Goal: Task Accomplishment & Management: Use online tool/utility

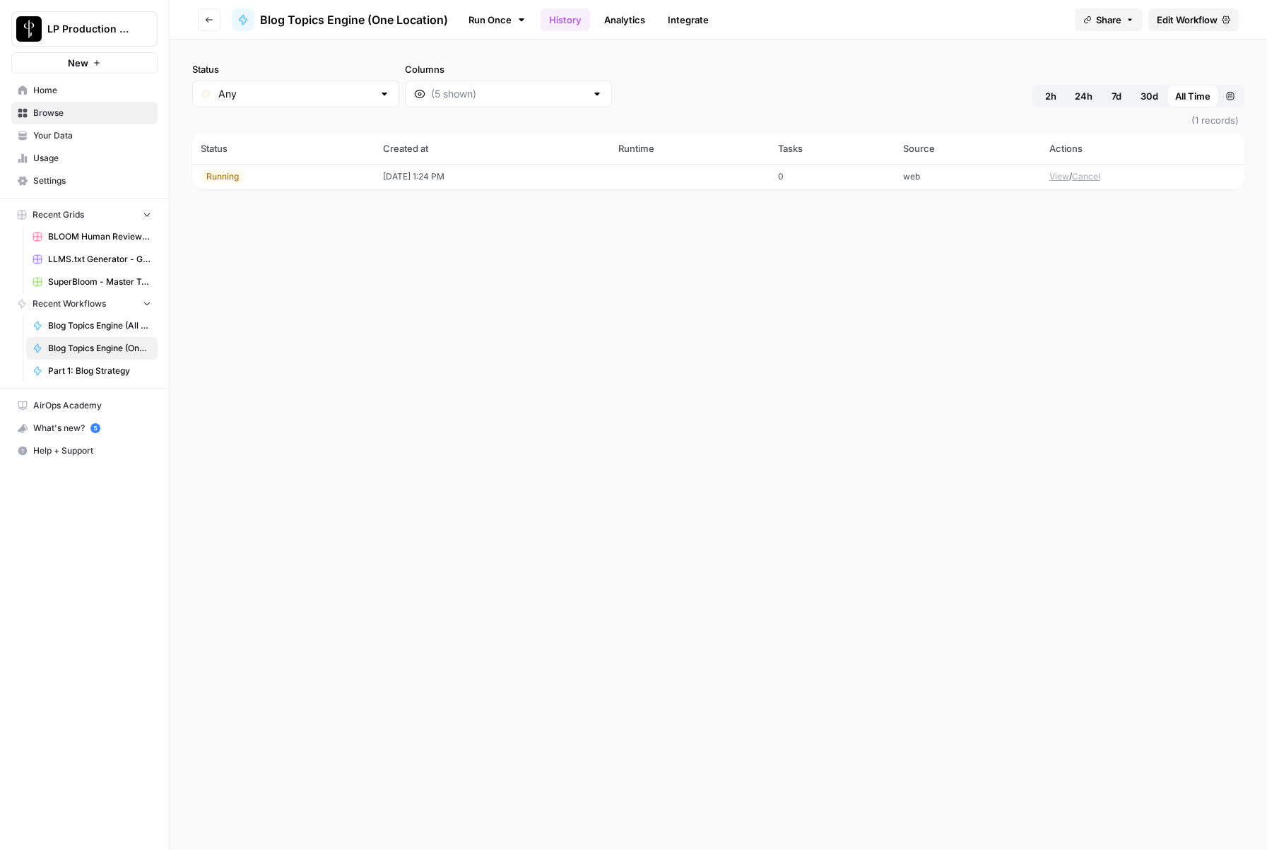
click at [697, 455] on div "Status Any Columns 2h 24h 7d 30d All Time Custom range (1 records) Status Creat…" at bounding box center [718, 445] width 1097 height 810
click at [1061, 179] on button "View" at bounding box center [1059, 176] width 20 height 13
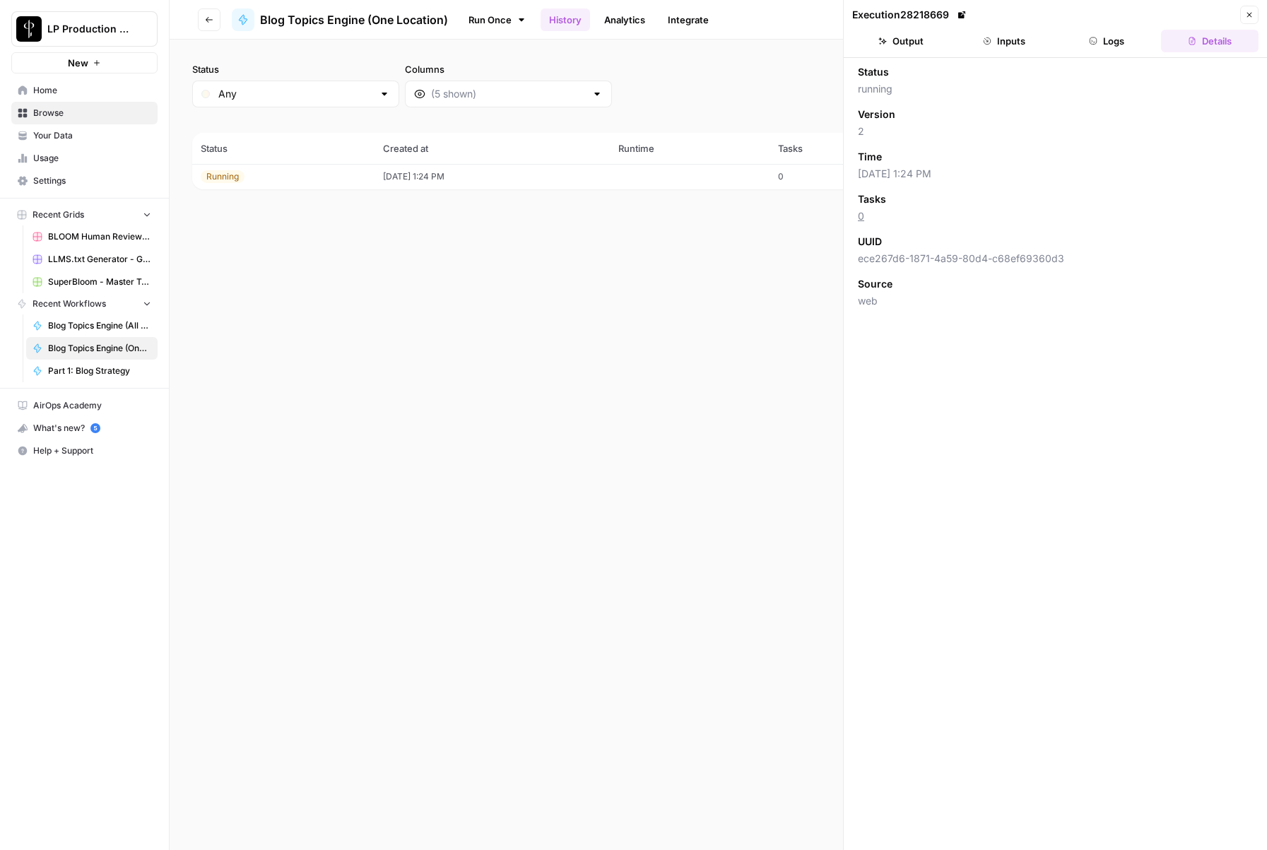
click at [1116, 45] on button "Logs" at bounding box center [1107, 41] width 98 height 23
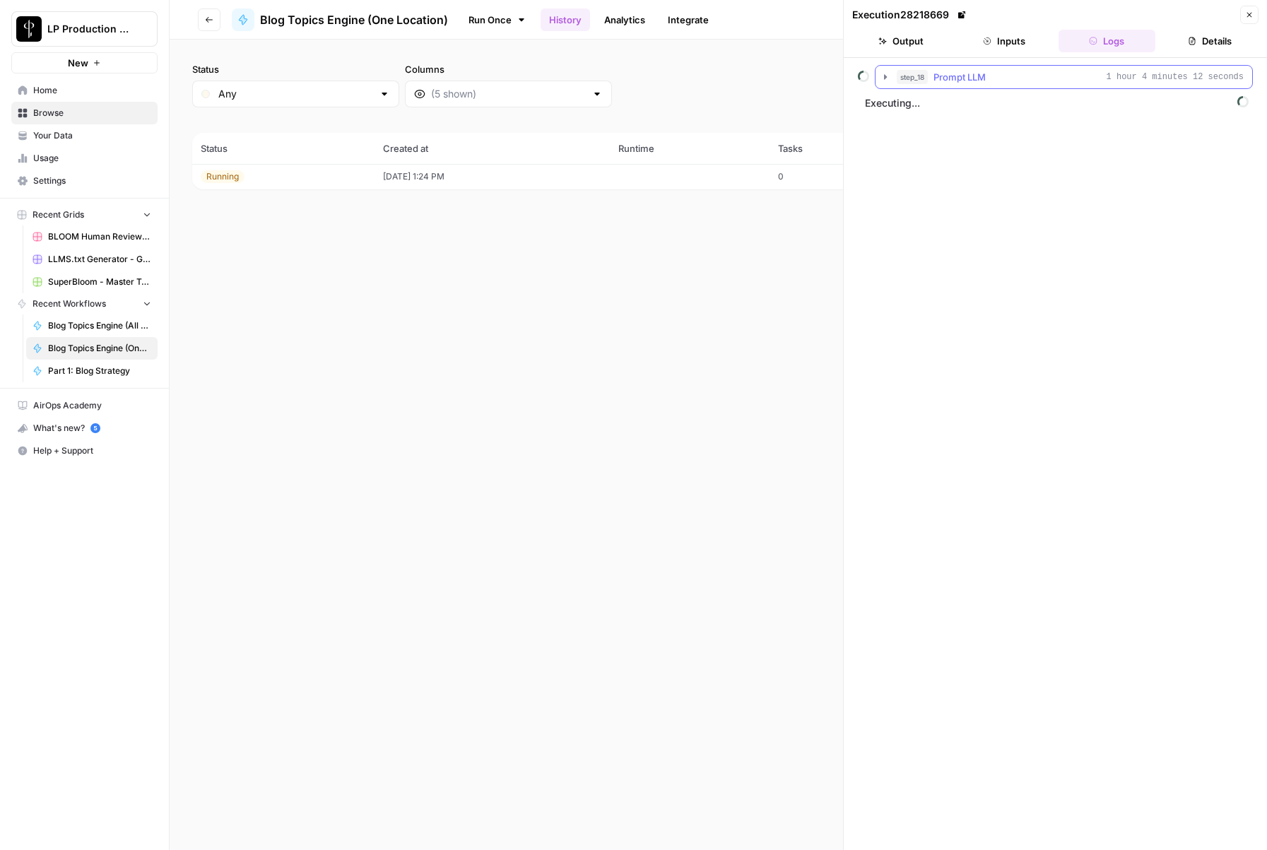
click at [887, 76] on icon "button" at bounding box center [885, 76] width 11 height 11
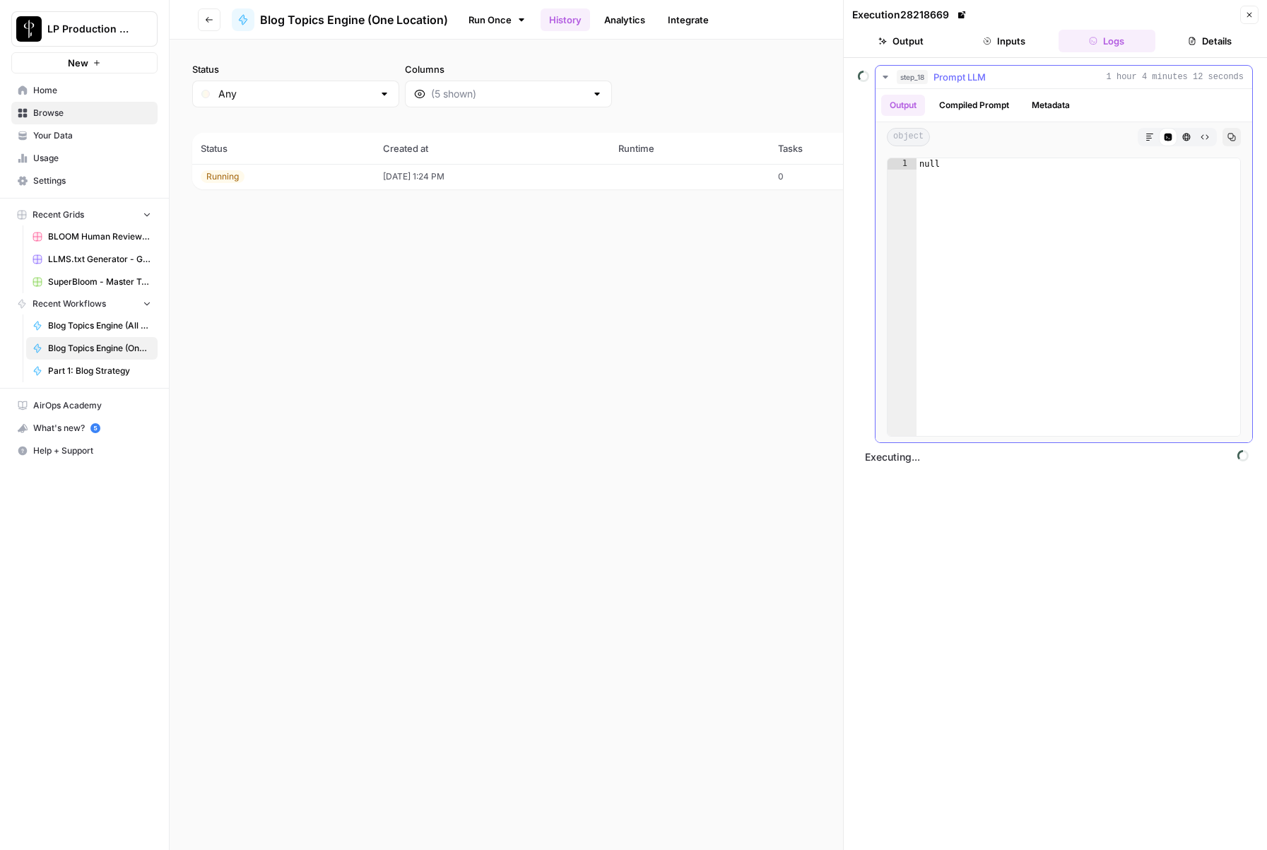
click at [1060, 103] on button "Metadata" at bounding box center [1050, 105] width 55 height 21
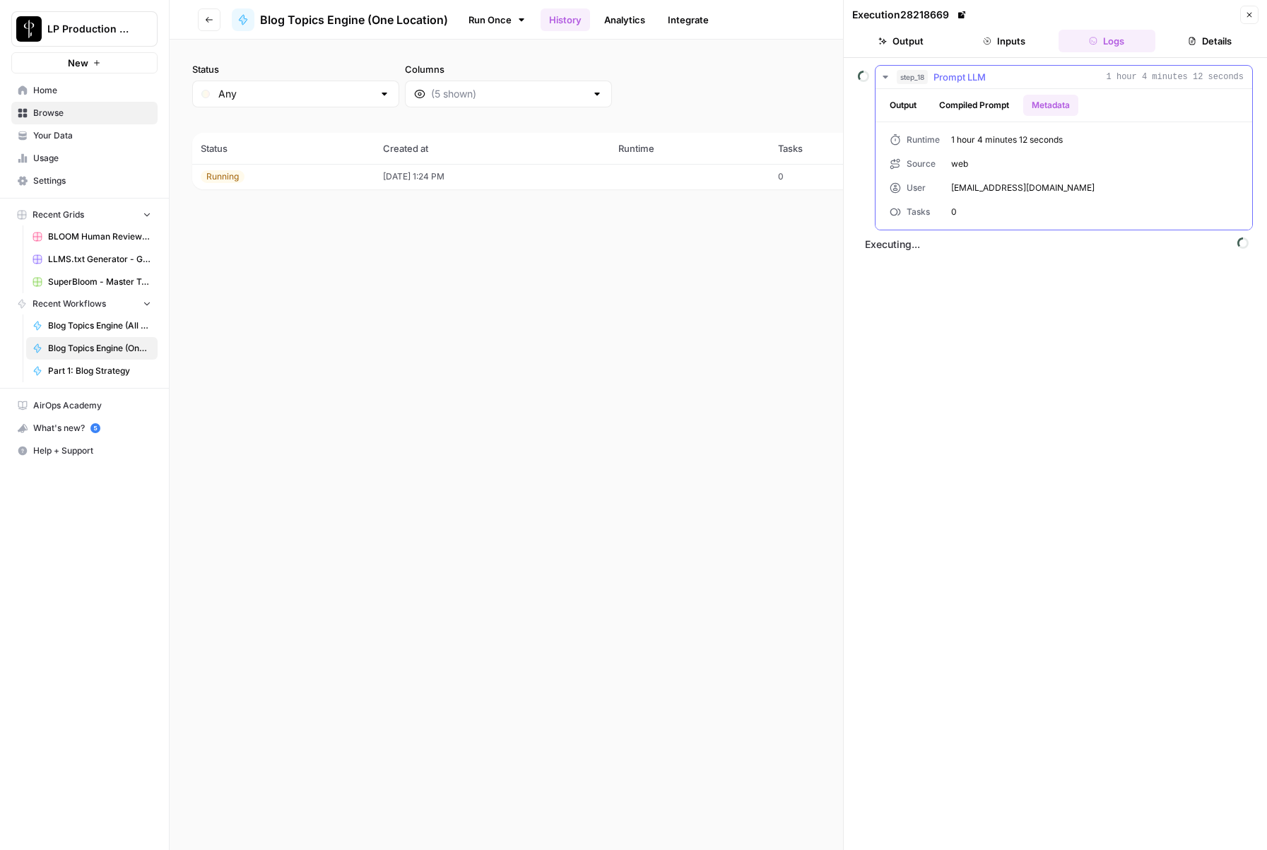
click at [1000, 105] on button "Compiled Prompt" at bounding box center [973, 105] width 87 height 21
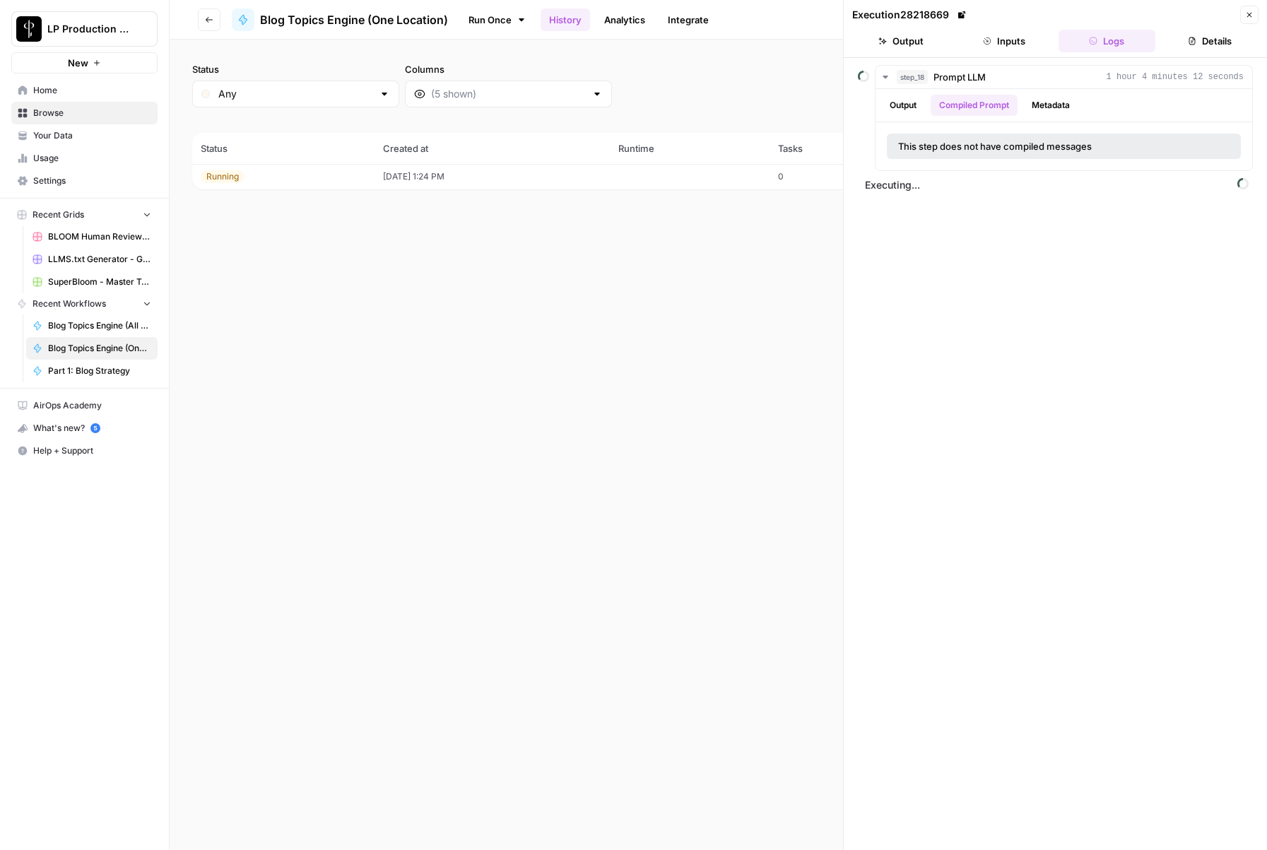
click at [991, 36] on button "Inputs" at bounding box center [1004, 41] width 98 height 23
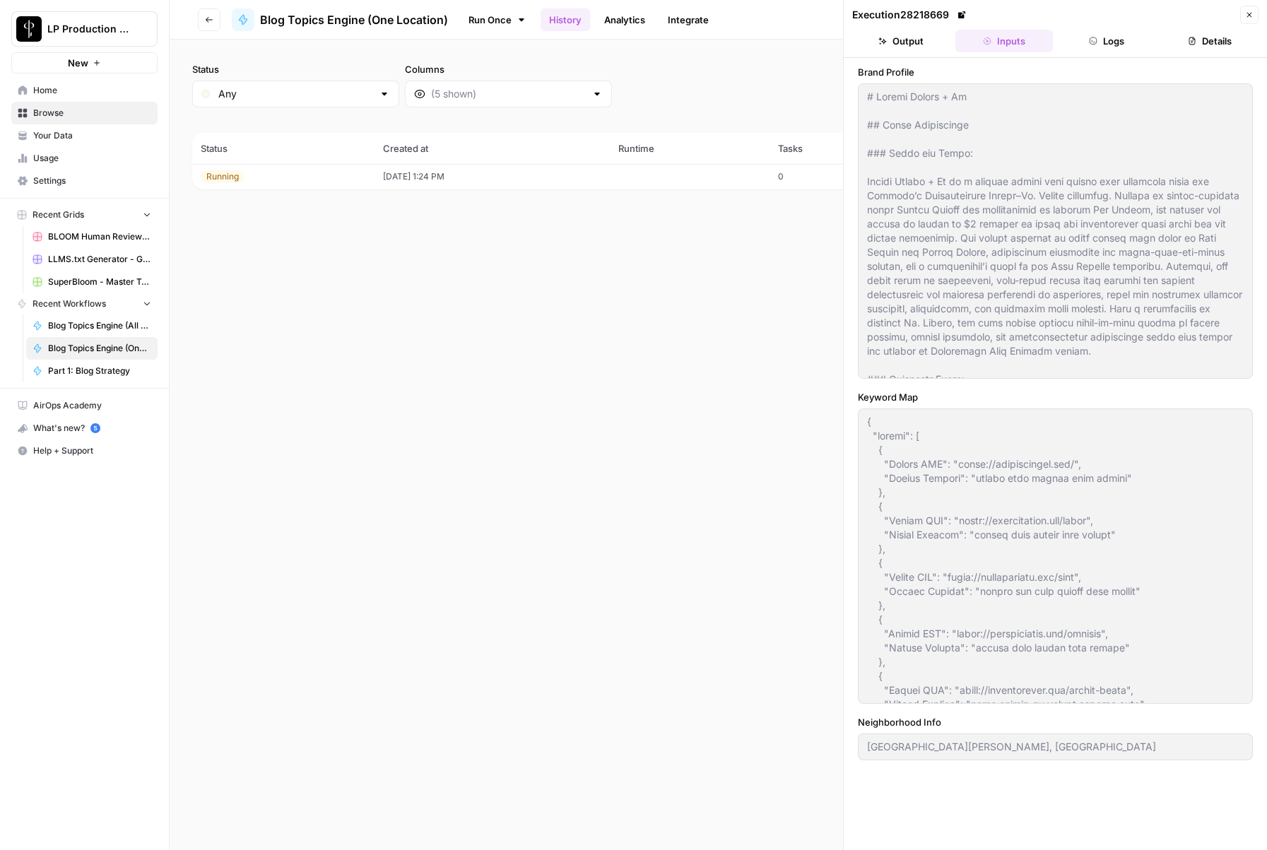
click at [910, 37] on button "Output" at bounding box center [901, 41] width 98 height 23
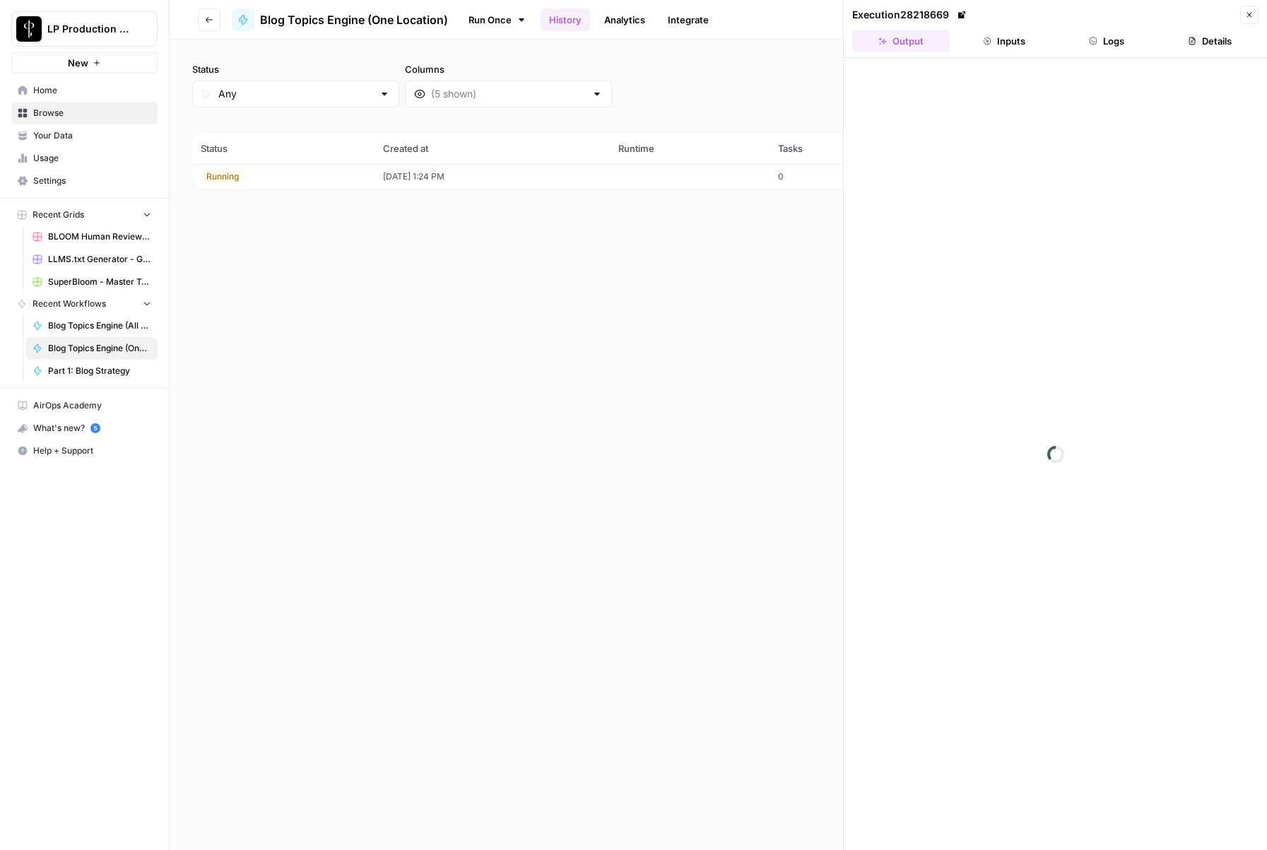
click at [1121, 34] on button "Logs" at bounding box center [1107, 41] width 98 height 23
click at [1199, 37] on button "Details" at bounding box center [1210, 41] width 98 height 23
click at [1108, 35] on button "Logs" at bounding box center [1107, 41] width 98 height 23
click at [988, 37] on icon "button" at bounding box center [987, 41] width 8 height 8
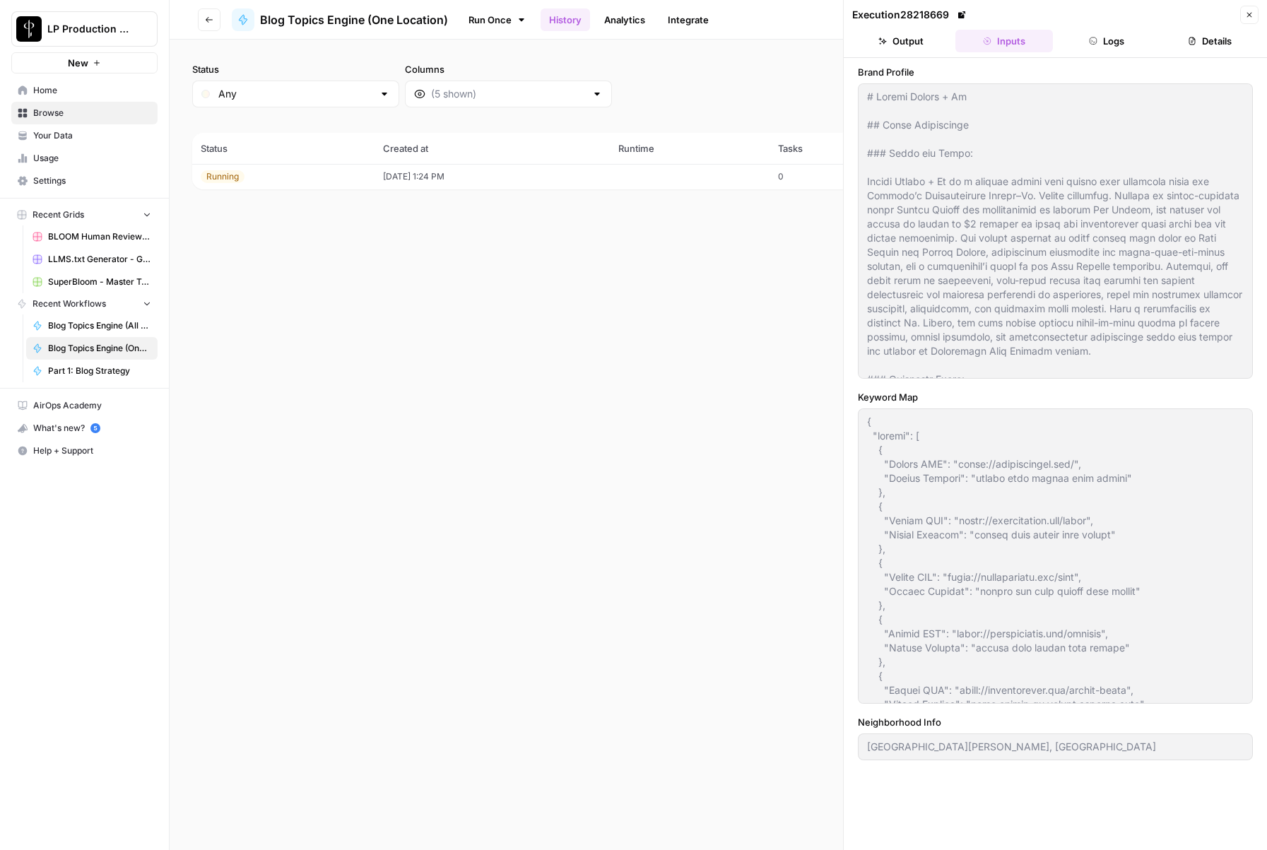
click at [1170, 32] on button "Details" at bounding box center [1210, 41] width 98 height 23
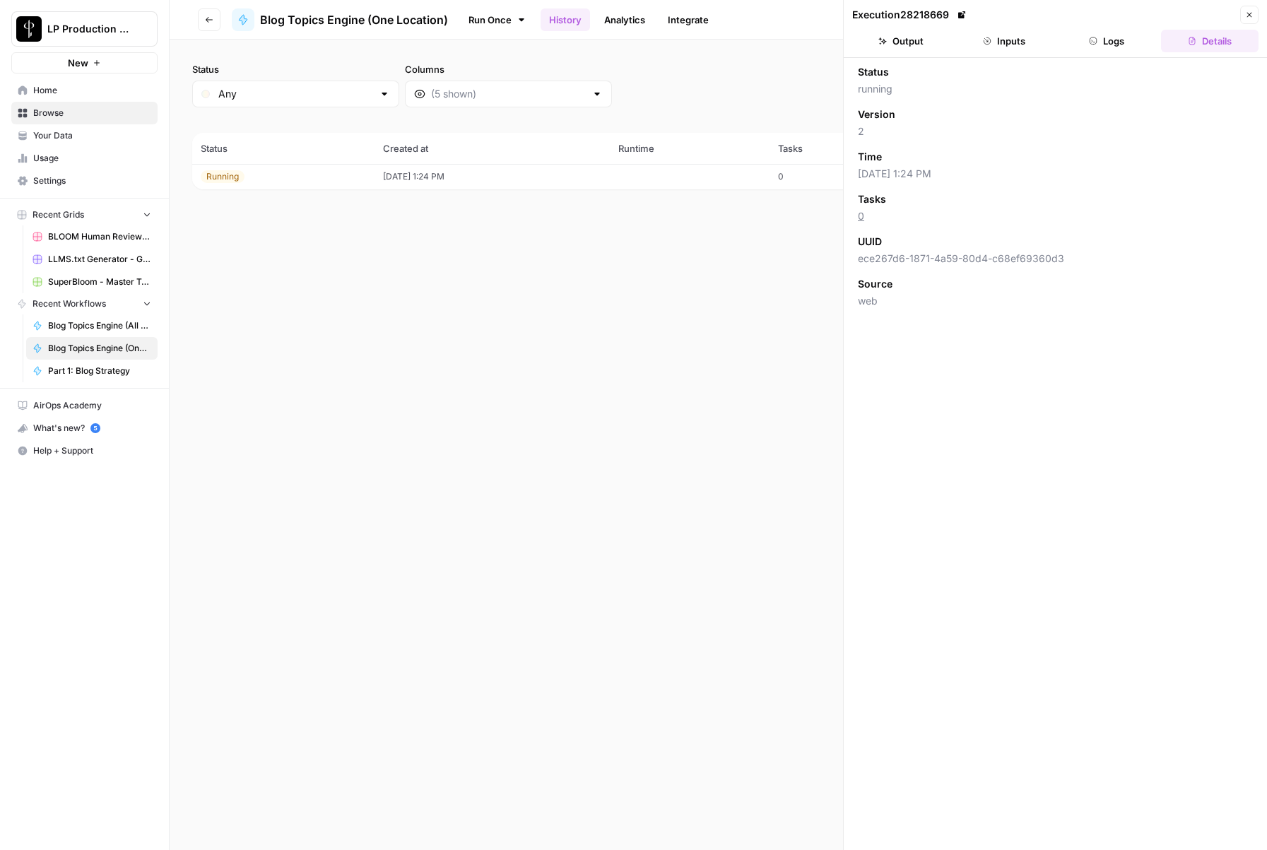
click at [1093, 33] on button "Logs" at bounding box center [1107, 41] width 98 height 23
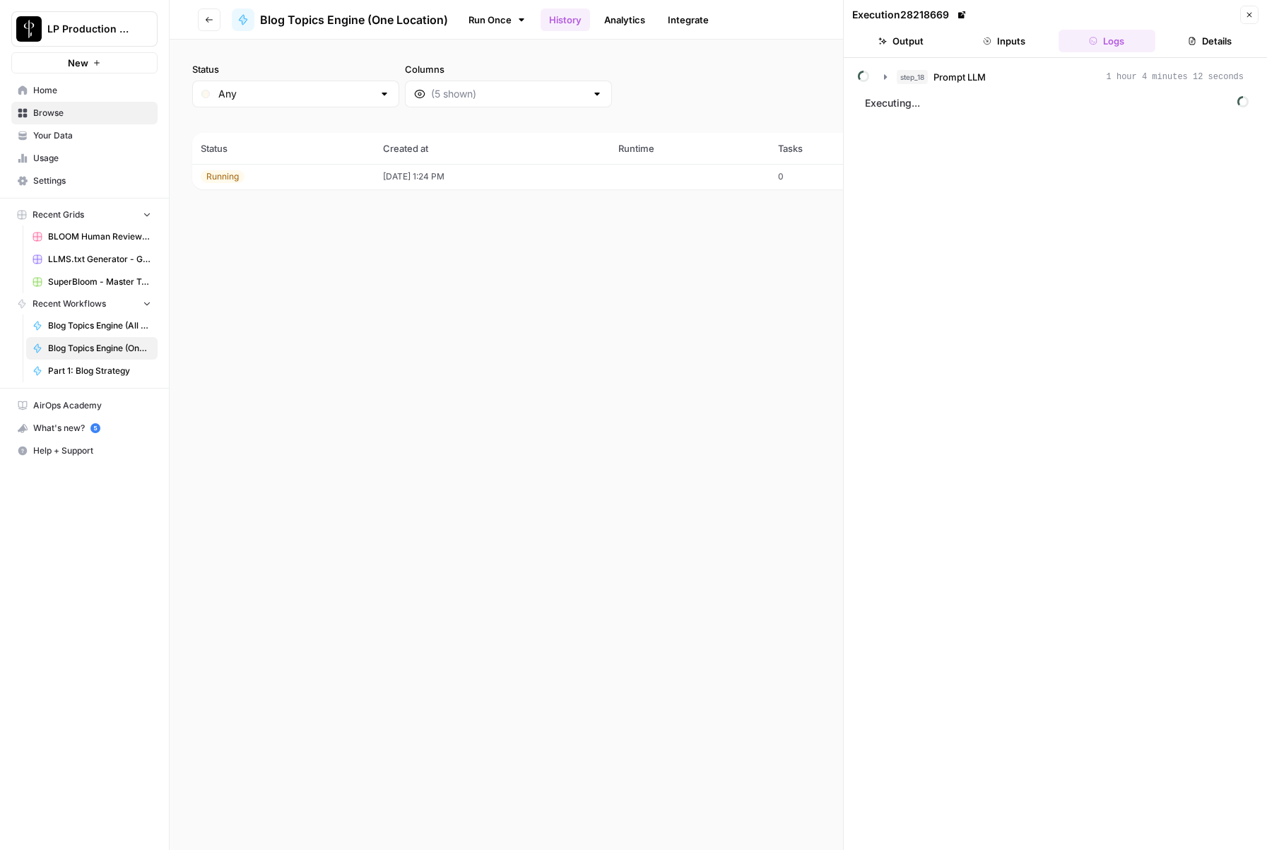
click at [1028, 42] on button "Inputs" at bounding box center [1004, 41] width 98 height 23
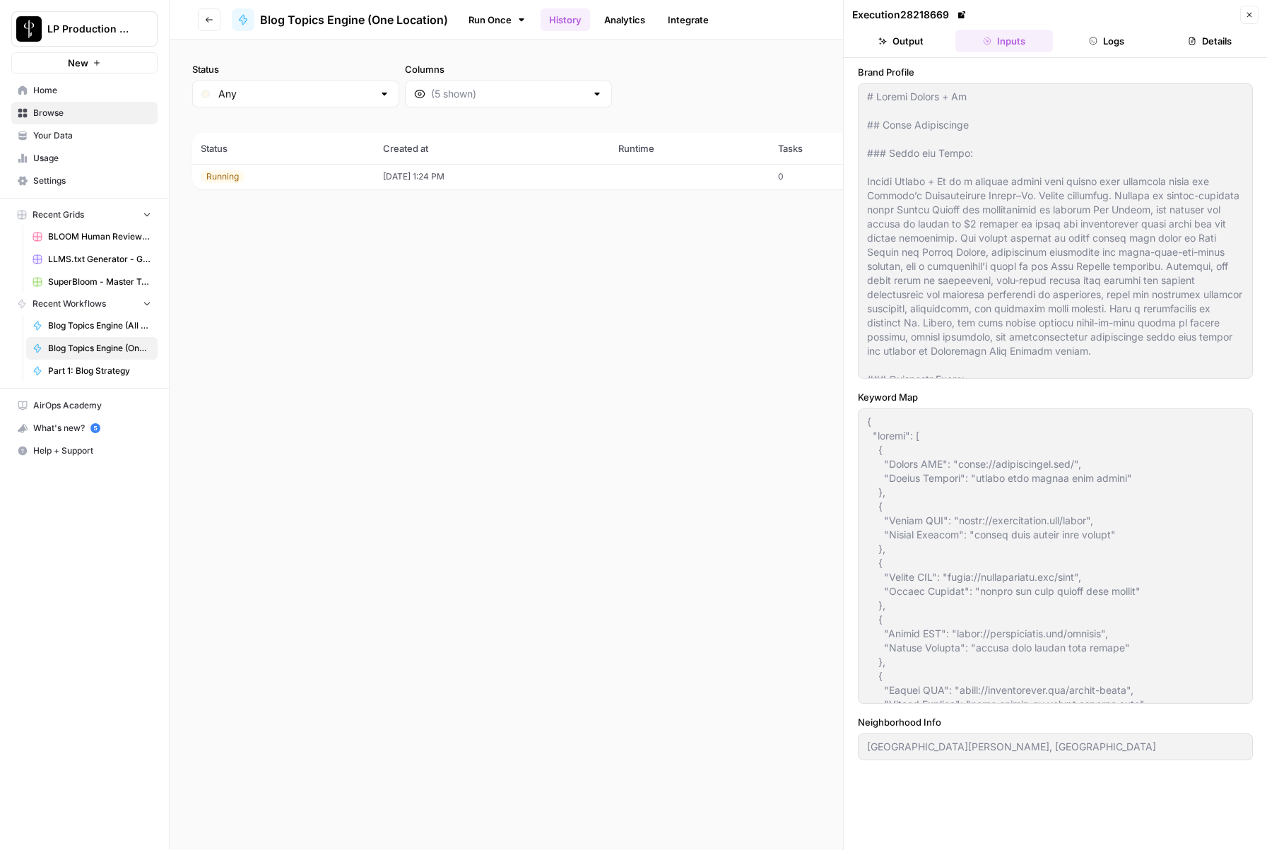
click at [1125, 10] on div "Execution 28218669" at bounding box center [1044, 15] width 384 height 14
click at [1101, 41] on button "Logs" at bounding box center [1107, 41] width 98 height 23
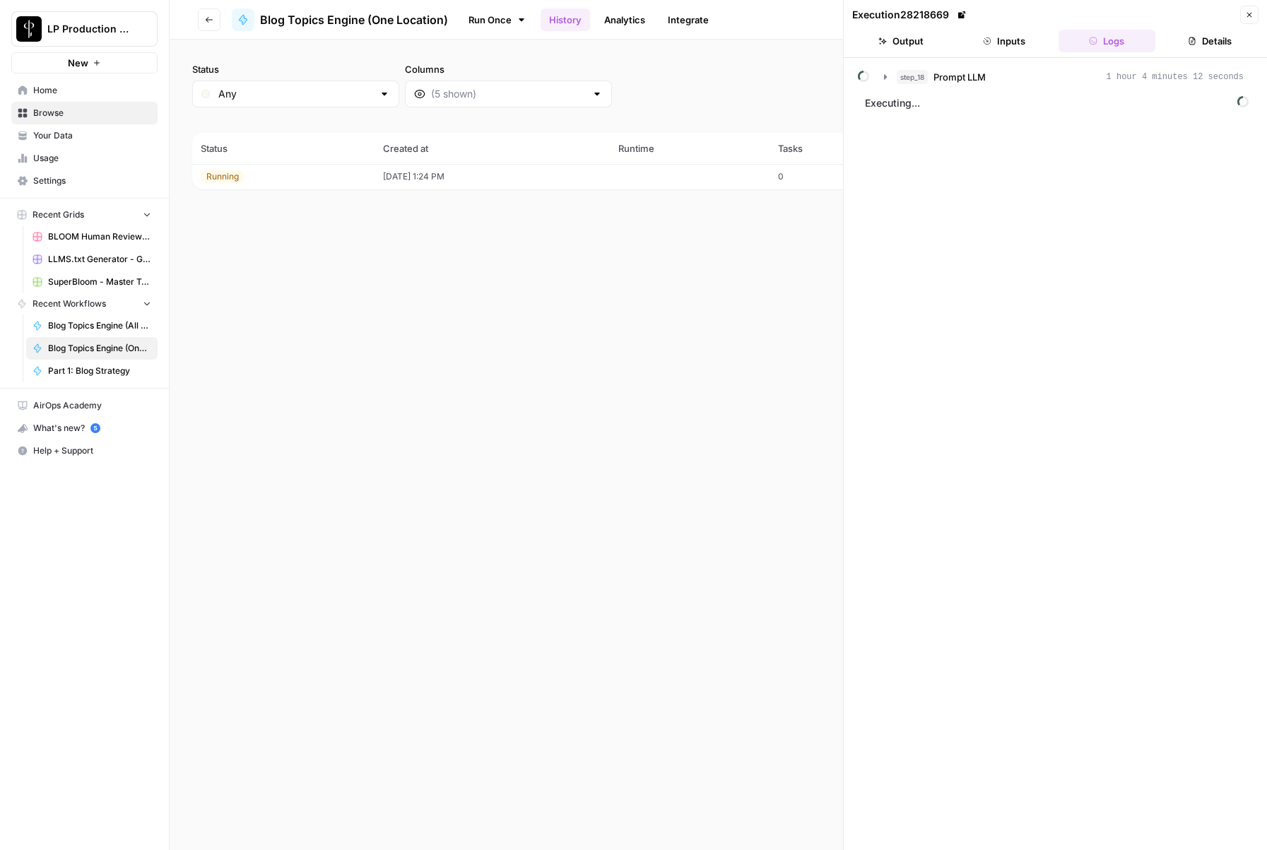
click at [1009, 509] on div "step_18 Prompt LLM 1 hour 4 minutes 12 seconds Executing..." at bounding box center [1055, 454] width 395 height 778
drag, startPoint x: 1009, startPoint y: 475, endPoint x: 984, endPoint y: 396, distance: 82.9
click at [1009, 473] on div "step_18 Prompt LLM 1 hour 4 minutes 12 seconds Executing..." at bounding box center [1055, 454] width 395 height 778
click at [883, 71] on icon "button" at bounding box center [885, 76] width 11 height 11
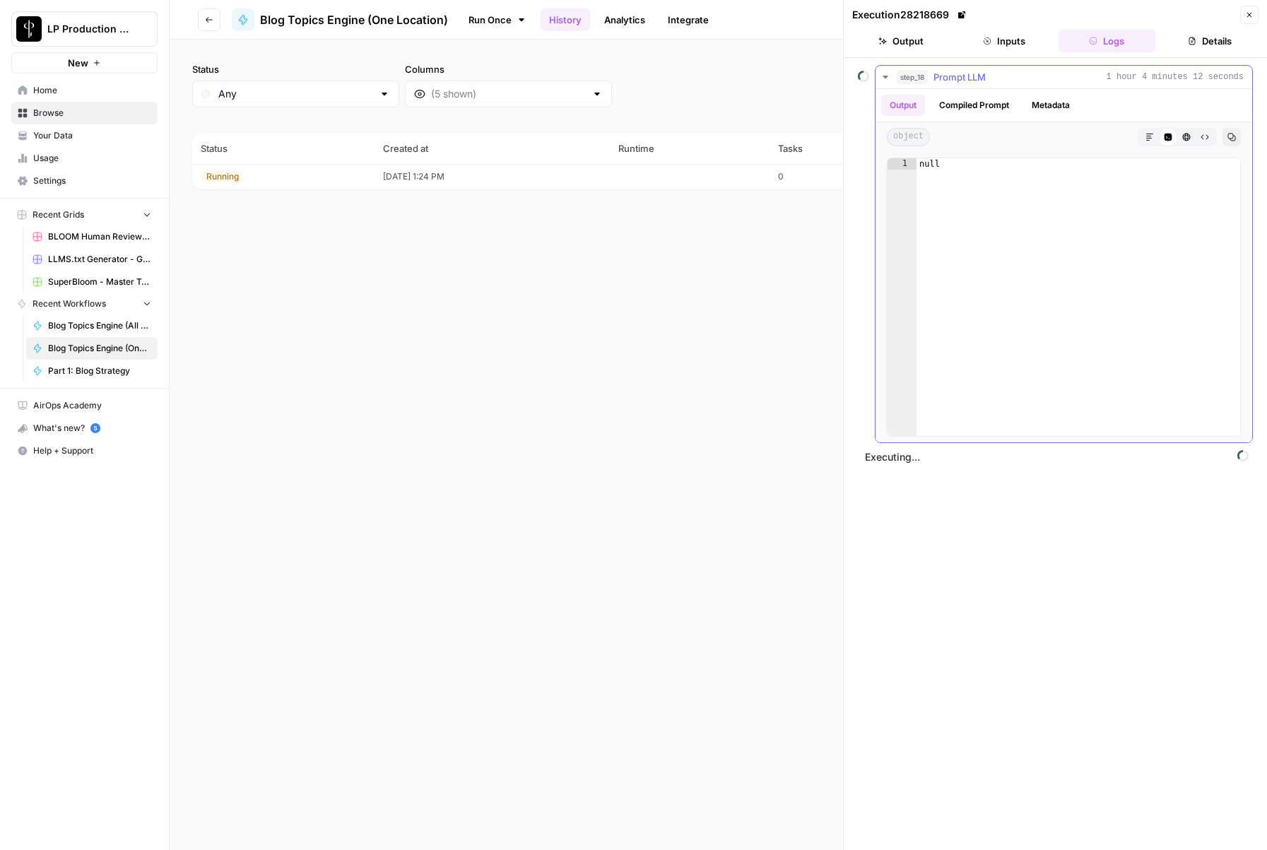
click at [964, 102] on button "Compiled Prompt" at bounding box center [973, 105] width 87 height 21
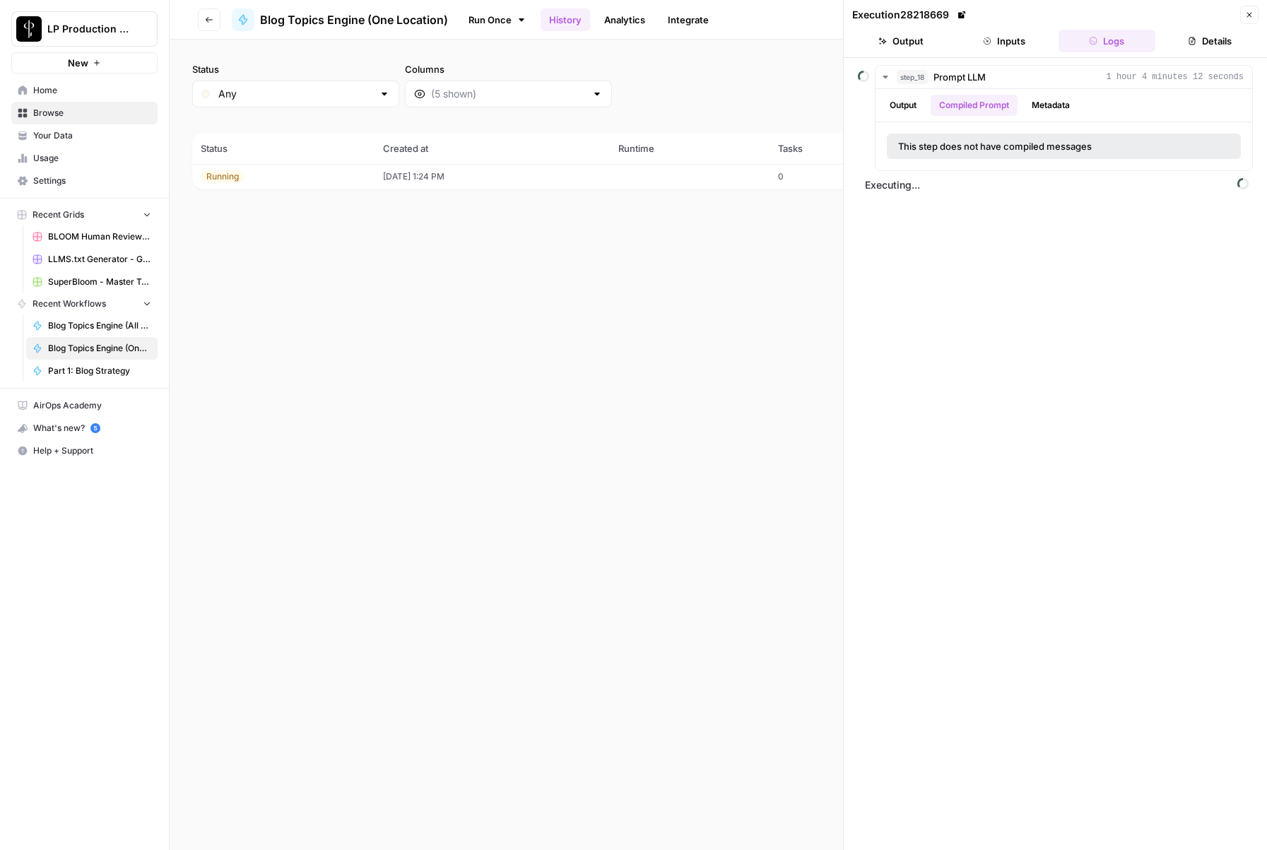
click at [972, 311] on div "step_18 Prompt LLM 1 hour 4 minutes 12 seconds Output Compiled Prompt Metadata …" at bounding box center [1055, 454] width 395 height 778
click at [1037, 100] on button "Metadata" at bounding box center [1050, 105] width 55 height 21
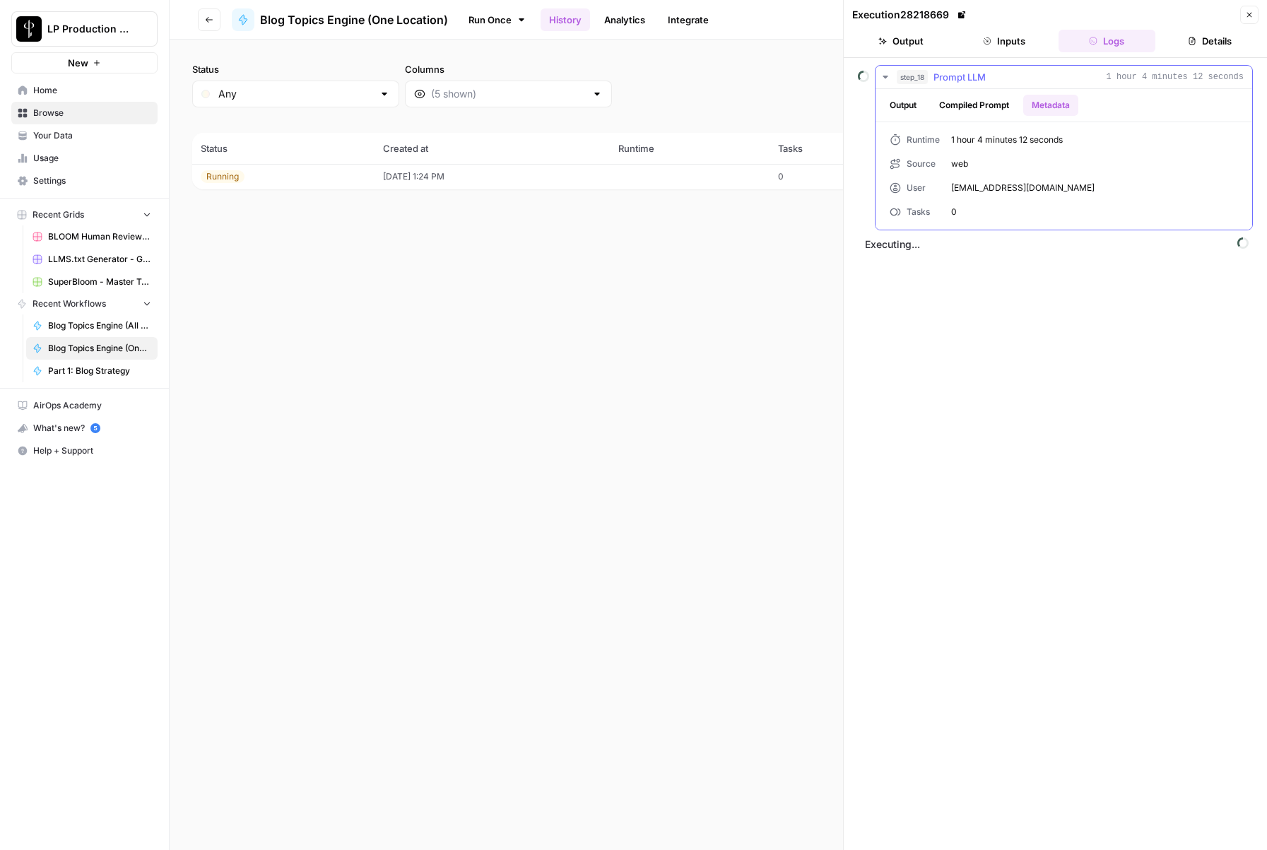
click at [987, 107] on button "Compiled Prompt" at bounding box center [973, 105] width 87 height 21
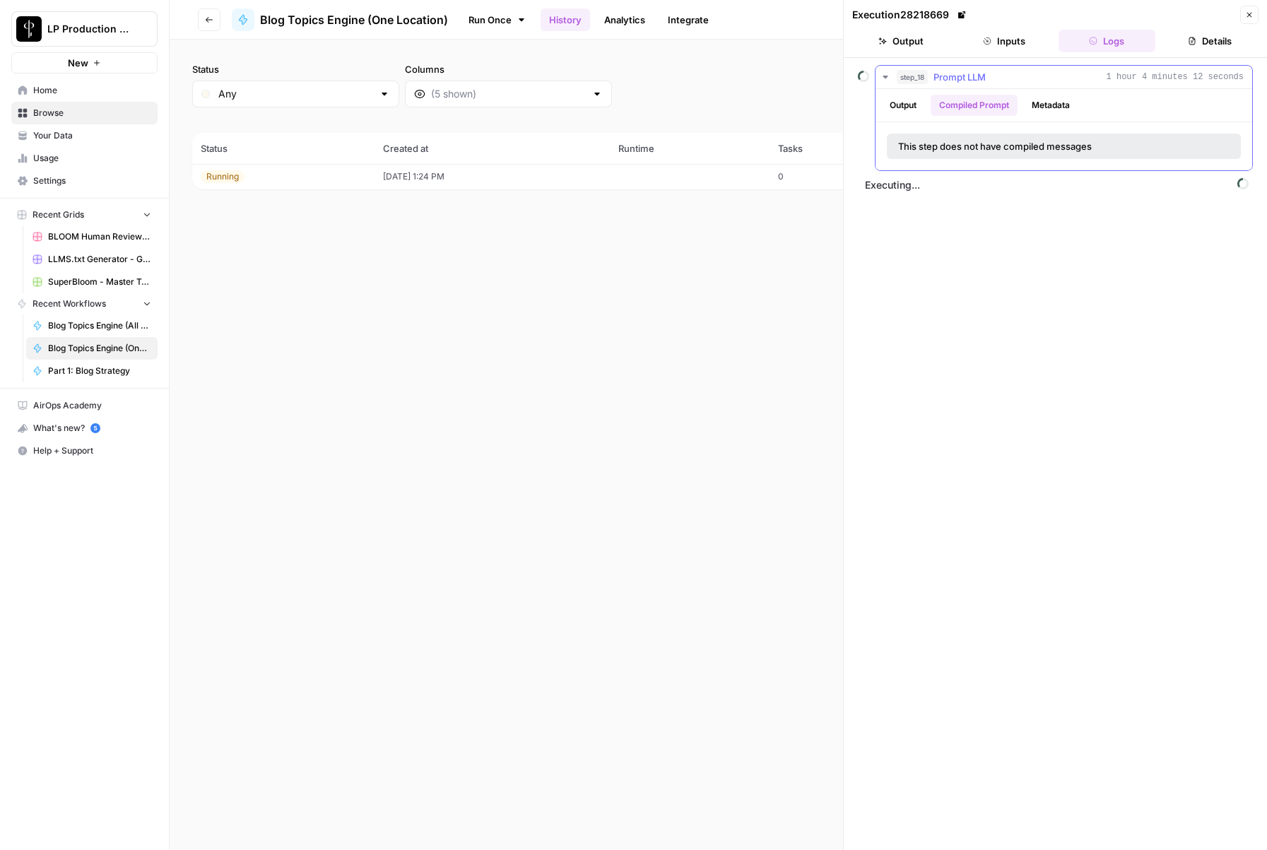
click at [1034, 110] on button "Metadata" at bounding box center [1050, 105] width 55 height 21
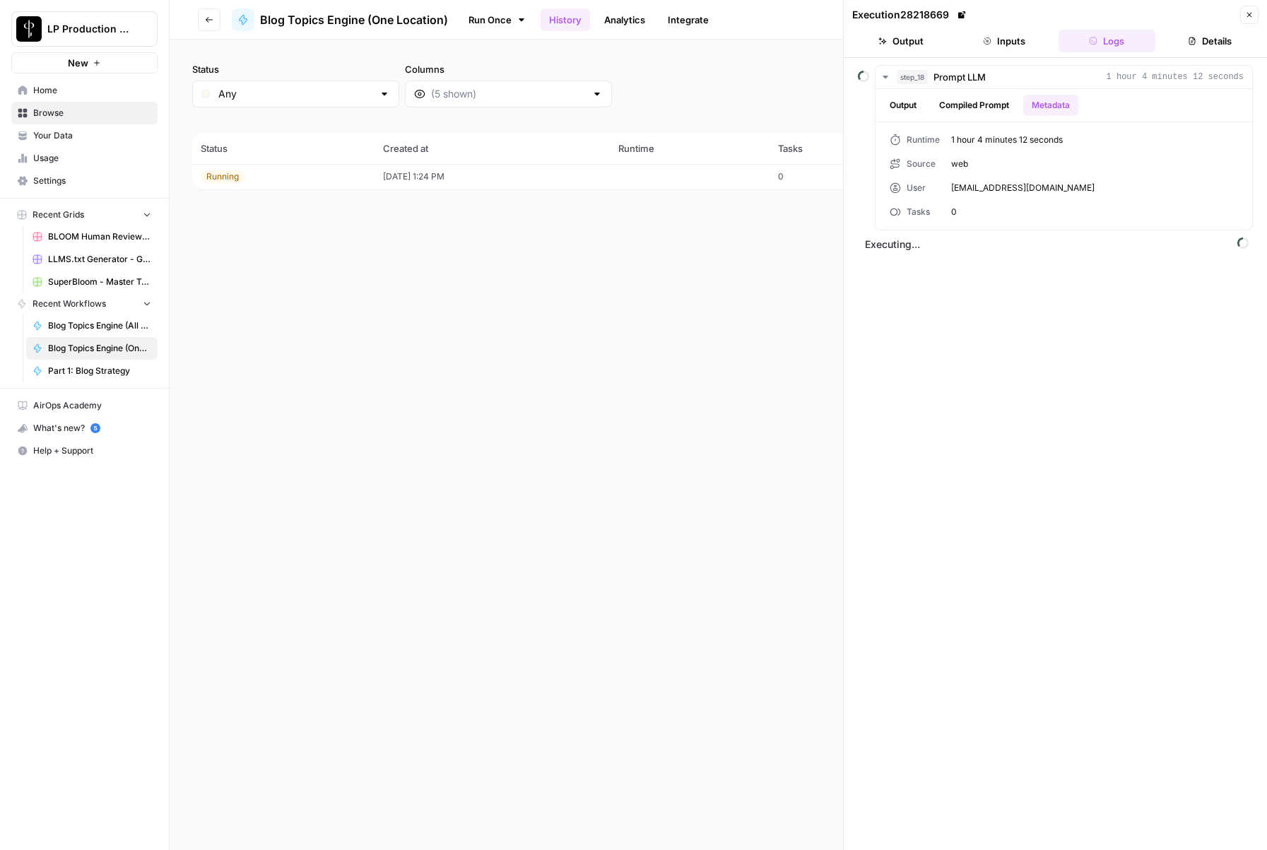
click at [993, 427] on div "step_18 Prompt LLM 1 hour 4 minutes 12 seconds Output Compiled Prompt Metadata …" at bounding box center [1055, 454] width 395 height 778
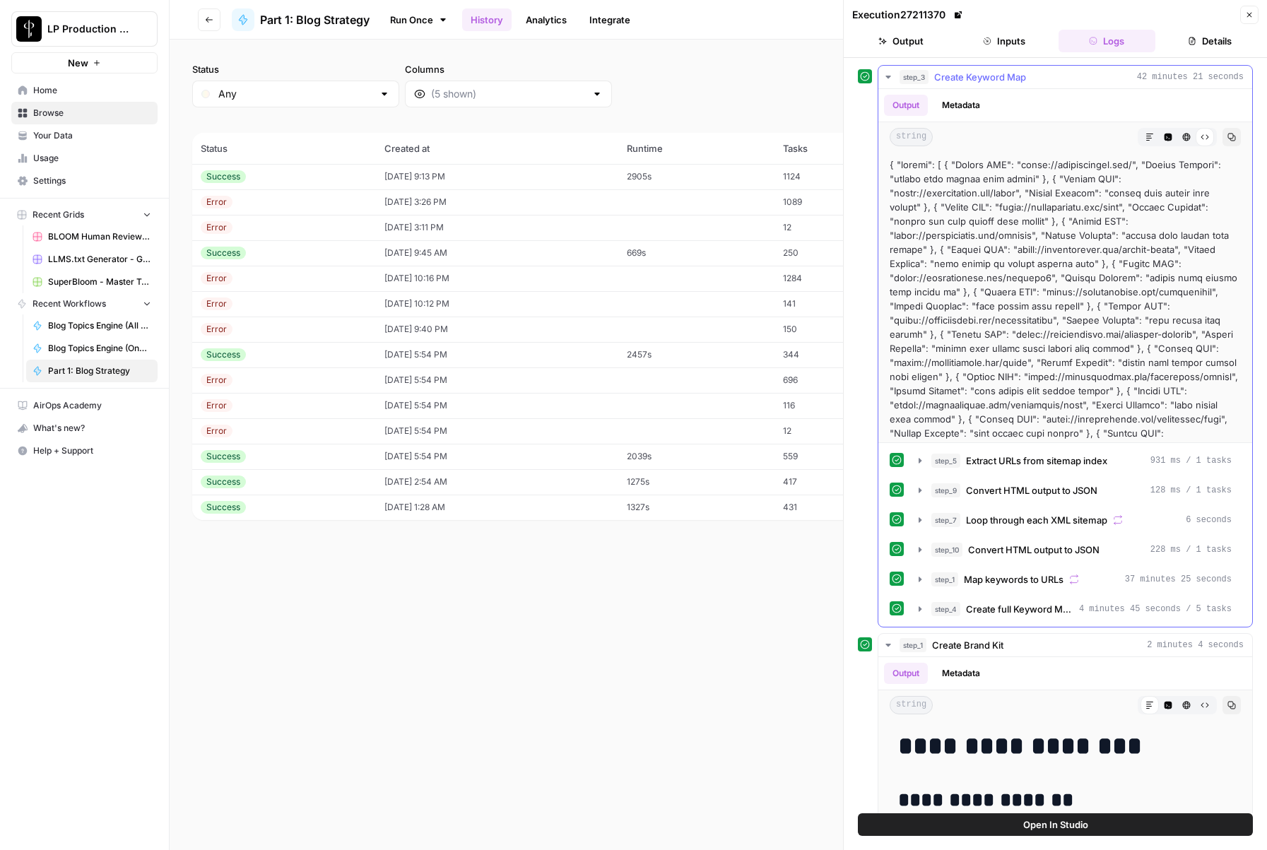
click at [1227, 136] on icon "button" at bounding box center [1231, 137] width 8 height 8
click at [881, 71] on button "step_3 Create Keyword Map 42 minutes 21 seconds" at bounding box center [1065, 77] width 374 height 23
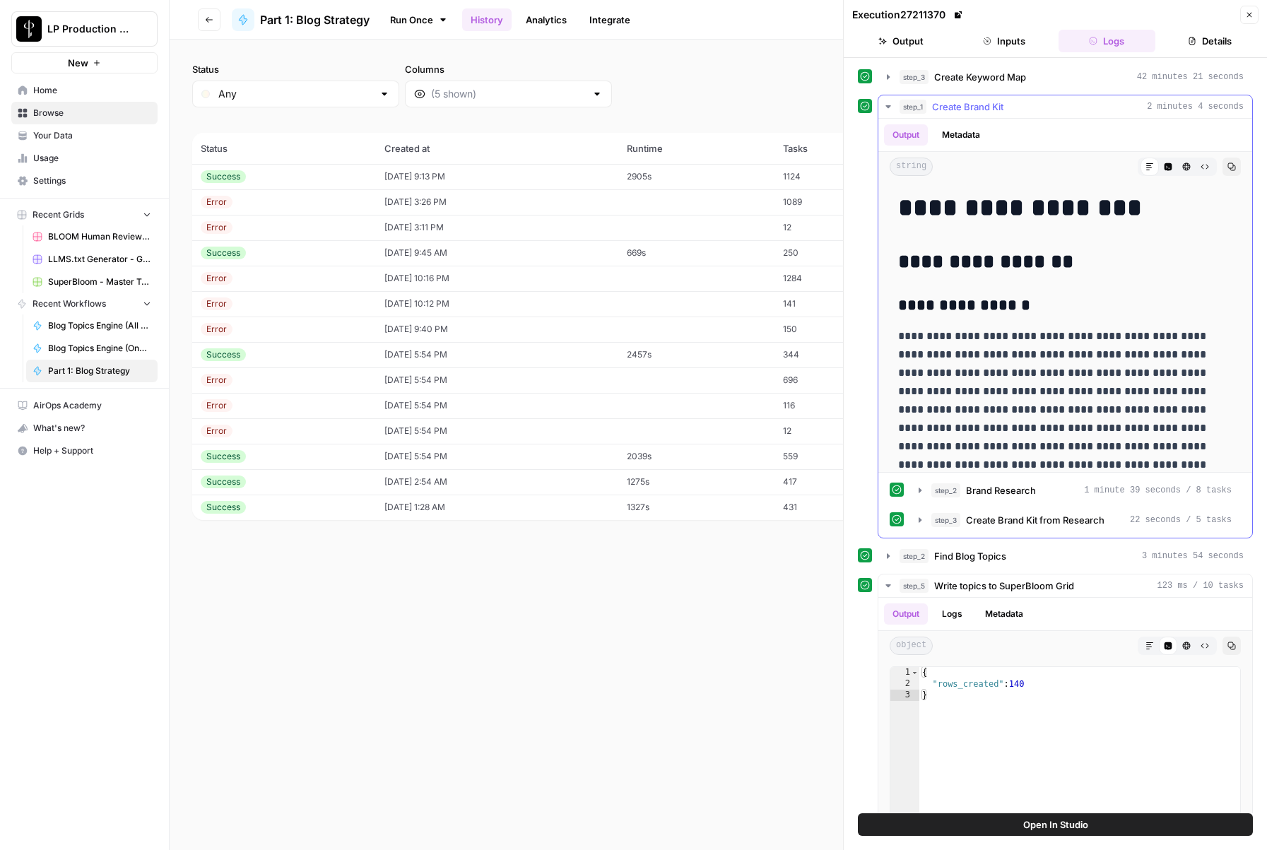
click at [1228, 167] on icon "button" at bounding box center [1232, 167] width 8 height 8
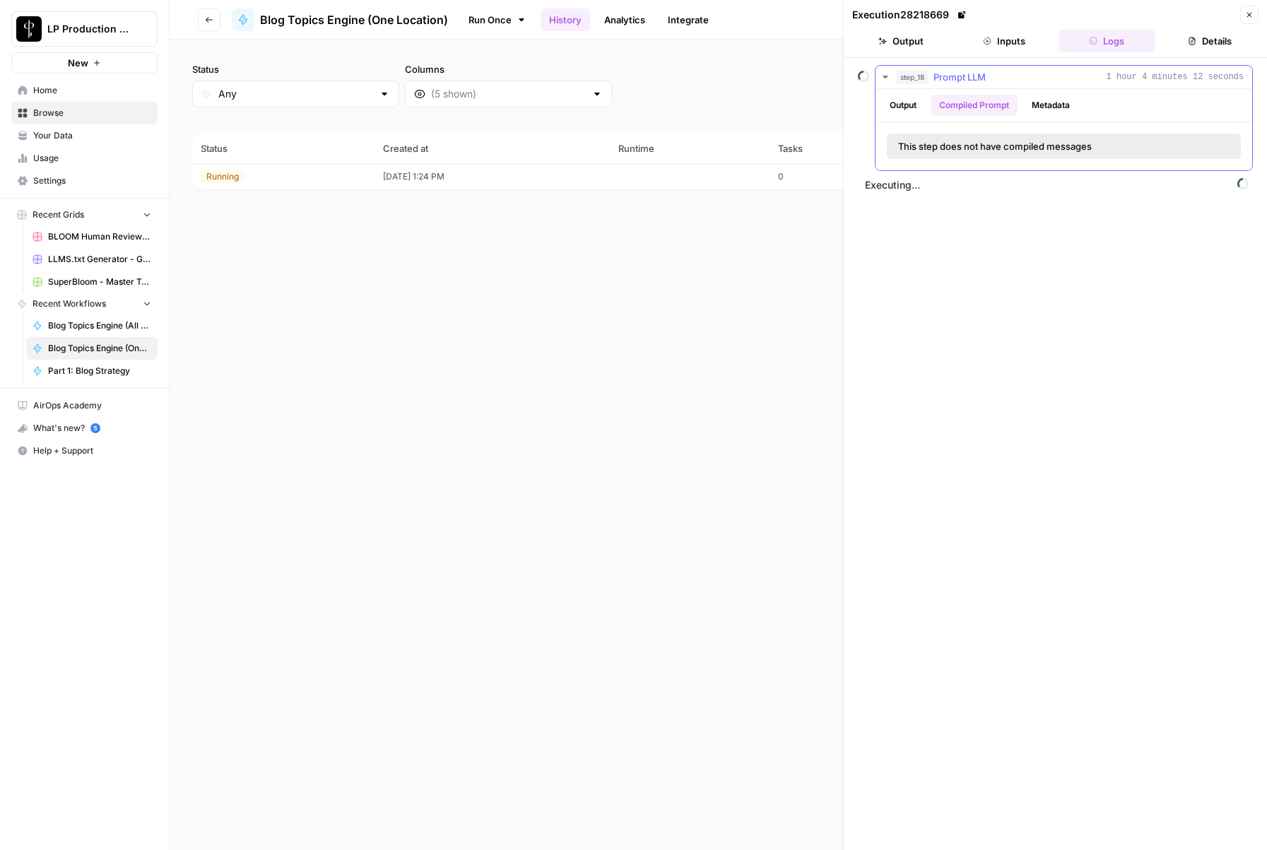
click at [900, 110] on button "Output" at bounding box center [903, 105] width 44 height 21
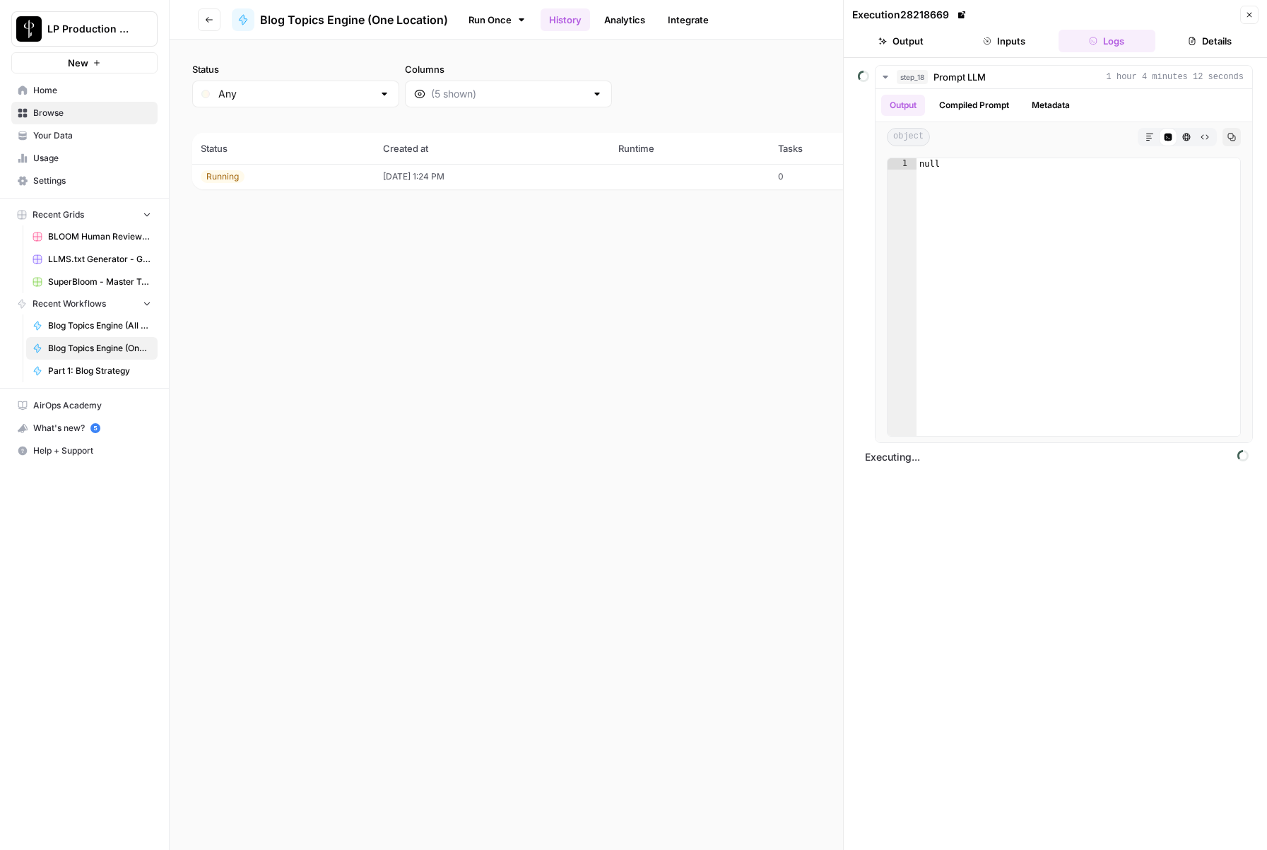
click at [1025, 650] on div "step_18 Prompt LLM 1 hour 4 minutes 12 seconds Output Compiled Prompt Metadata …" at bounding box center [1055, 454] width 395 height 778
click at [1256, 11] on button "Close" at bounding box center [1249, 15] width 18 height 18
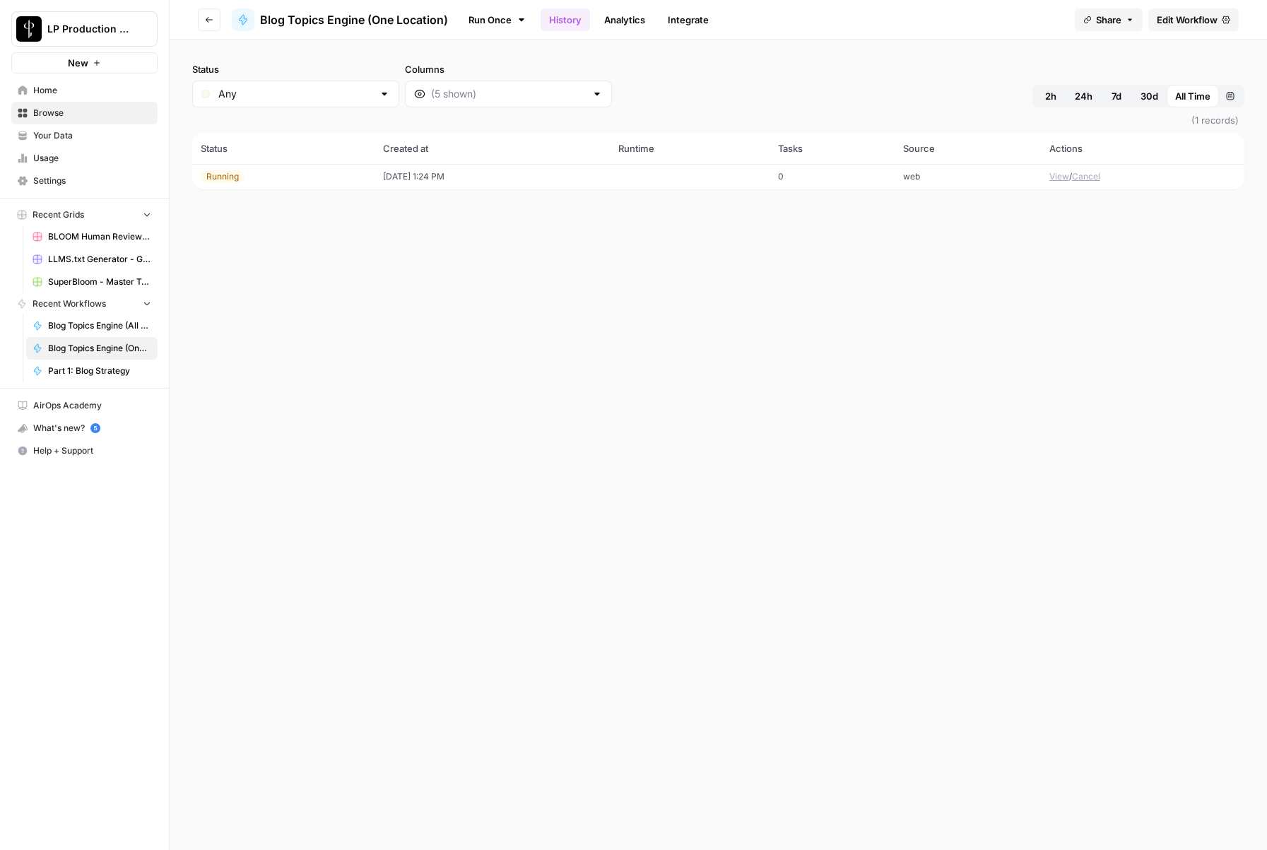
click at [231, 175] on div "Running" at bounding box center [223, 176] width 44 height 13
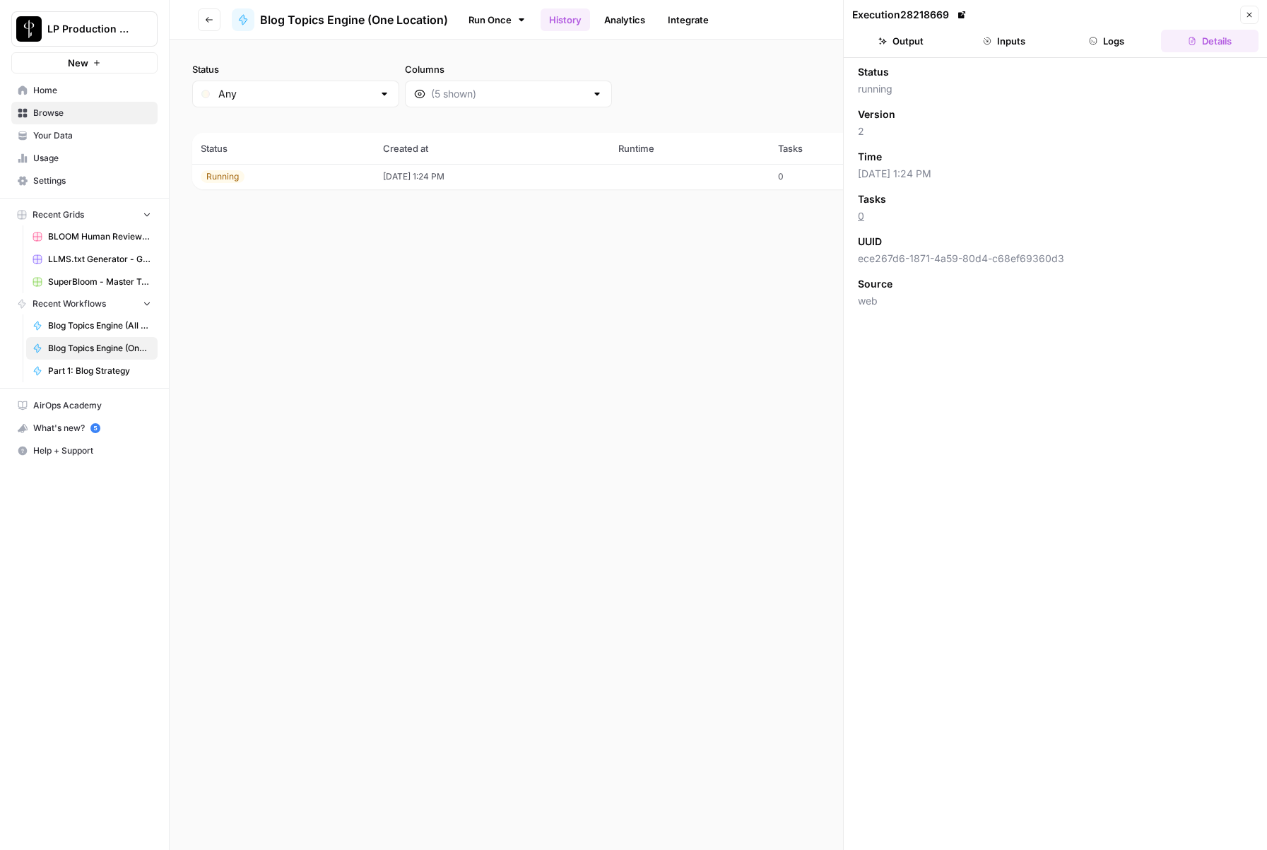
click at [1248, 11] on icon "button" at bounding box center [1249, 15] width 8 height 8
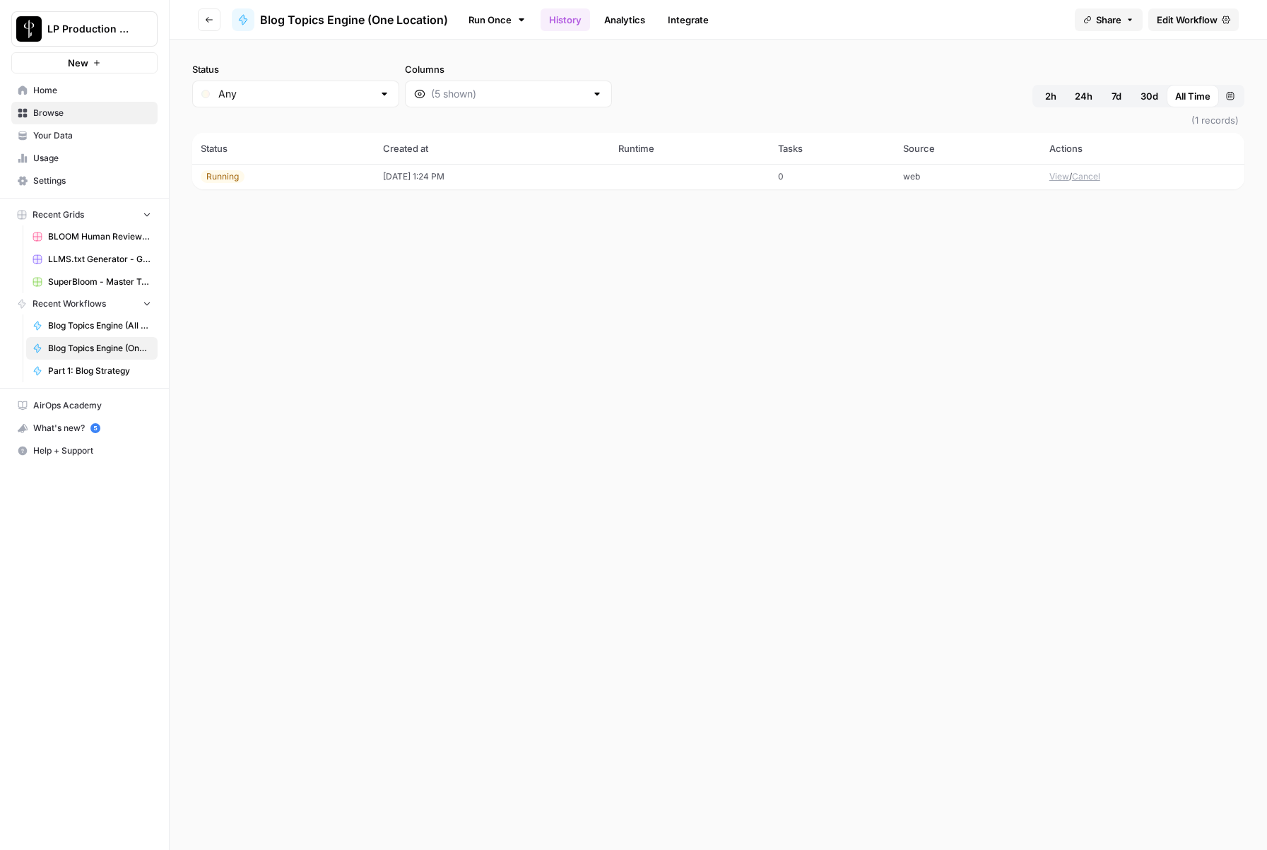
click at [1100, 175] on button "Cancel" at bounding box center [1086, 176] width 28 height 13
click at [493, 18] on link "Run Once" at bounding box center [497, 20] width 76 height 24
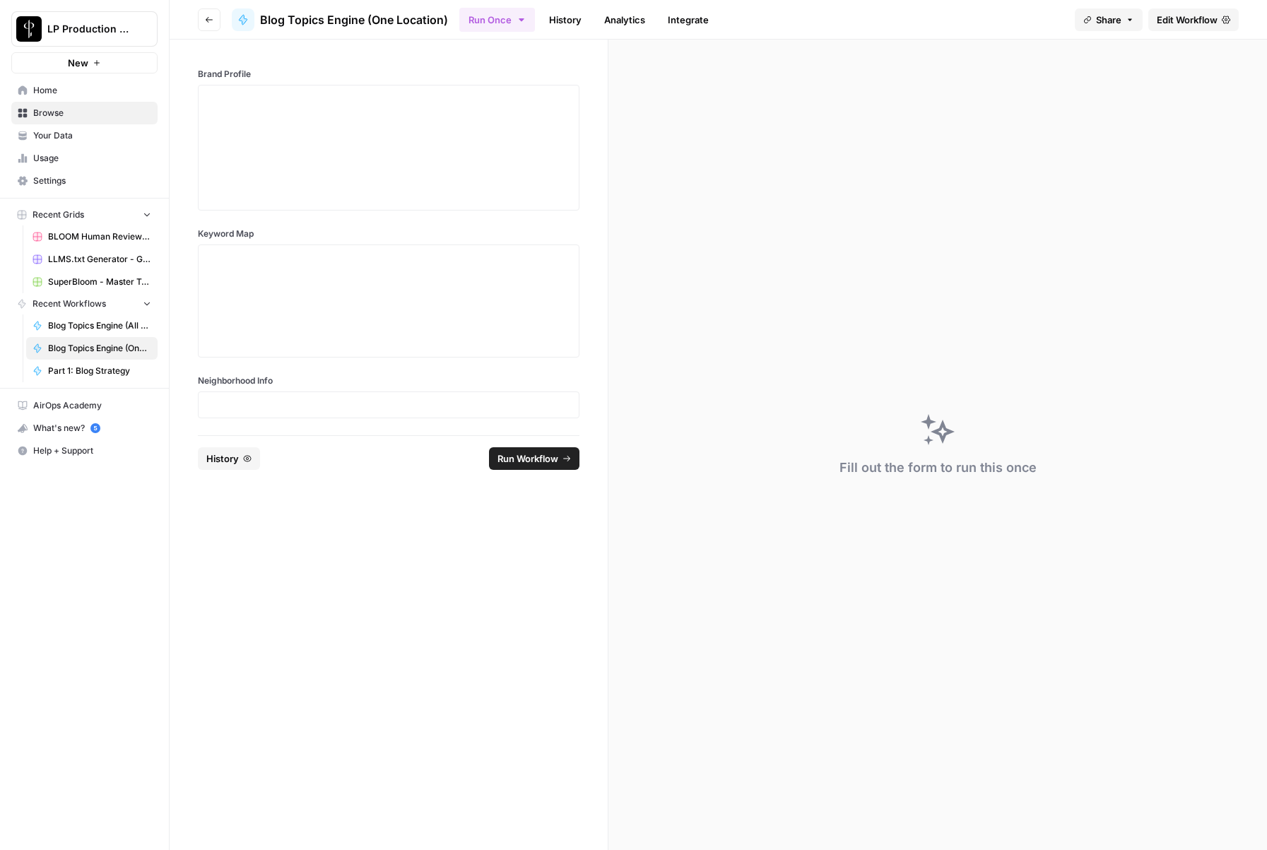
click at [232, 454] on span "History" at bounding box center [222, 458] width 33 height 14
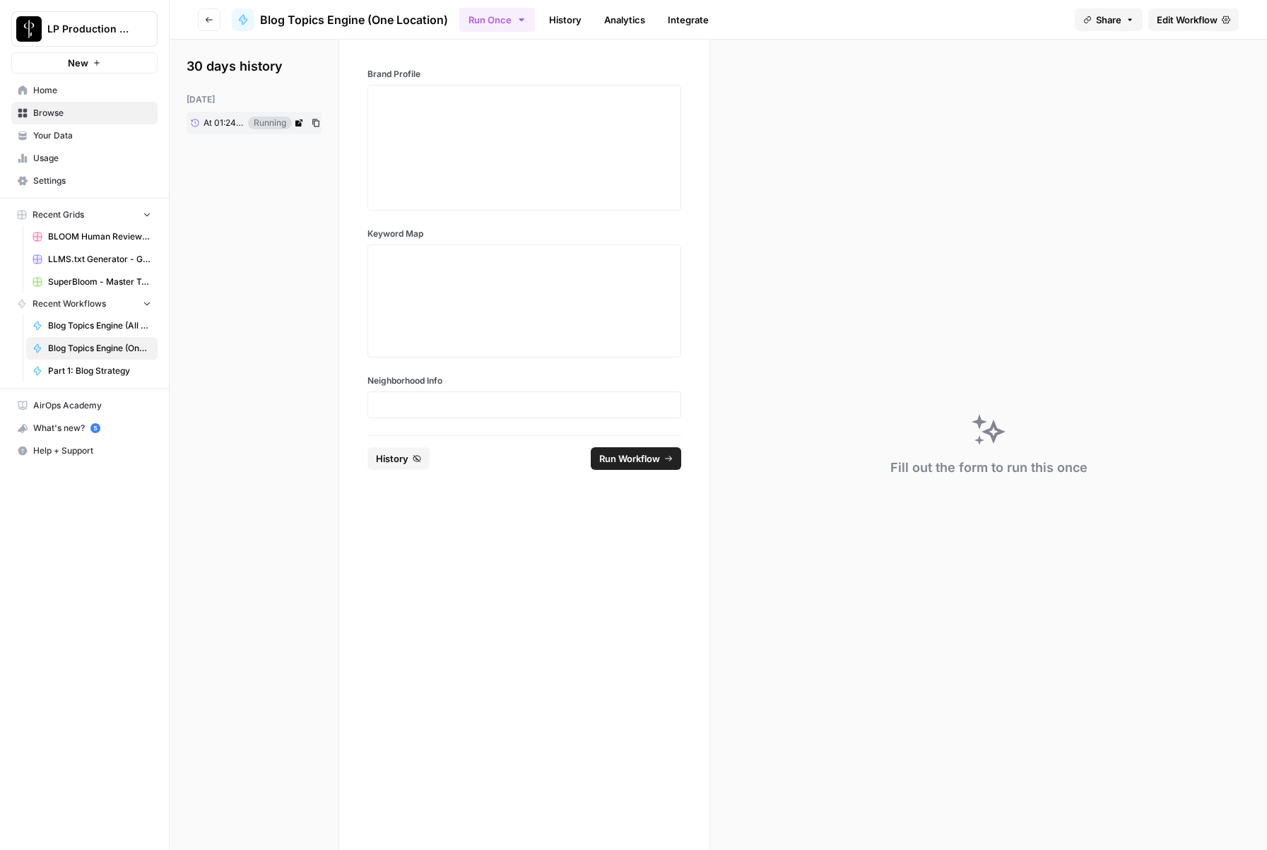
click at [235, 126] on span "At 01:24 PM" at bounding box center [223, 123] width 40 height 13
click at [315, 123] on icon "button" at bounding box center [316, 123] width 8 height 8
click at [285, 387] on div "30 days history today At 01:24 PM Running" at bounding box center [255, 445] width 170 height 810
click at [235, 125] on span "At 01:24 PM" at bounding box center [223, 123] width 40 height 13
click at [204, 96] on div "today" at bounding box center [254, 99] width 135 height 13
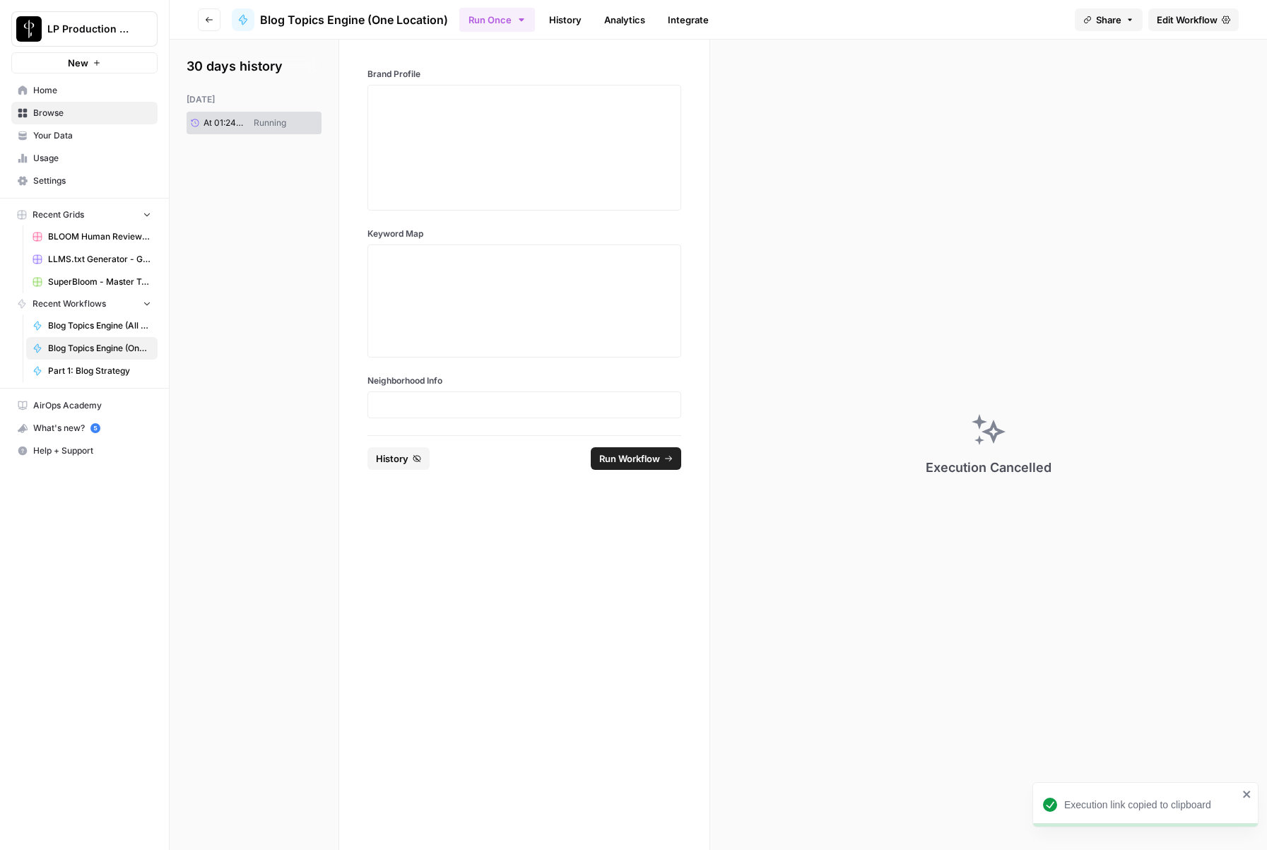
click at [303, 374] on div "30 days history today At 01:24 PM Running" at bounding box center [255, 445] width 170 height 810
click at [480, 112] on div at bounding box center [524, 147] width 295 height 113
click at [260, 256] on div "30 days history today At 01:24 PM Running" at bounding box center [255, 445] width 170 height 810
click at [1213, 18] on span "Edit Workflow" at bounding box center [1187, 20] width 61 height 14
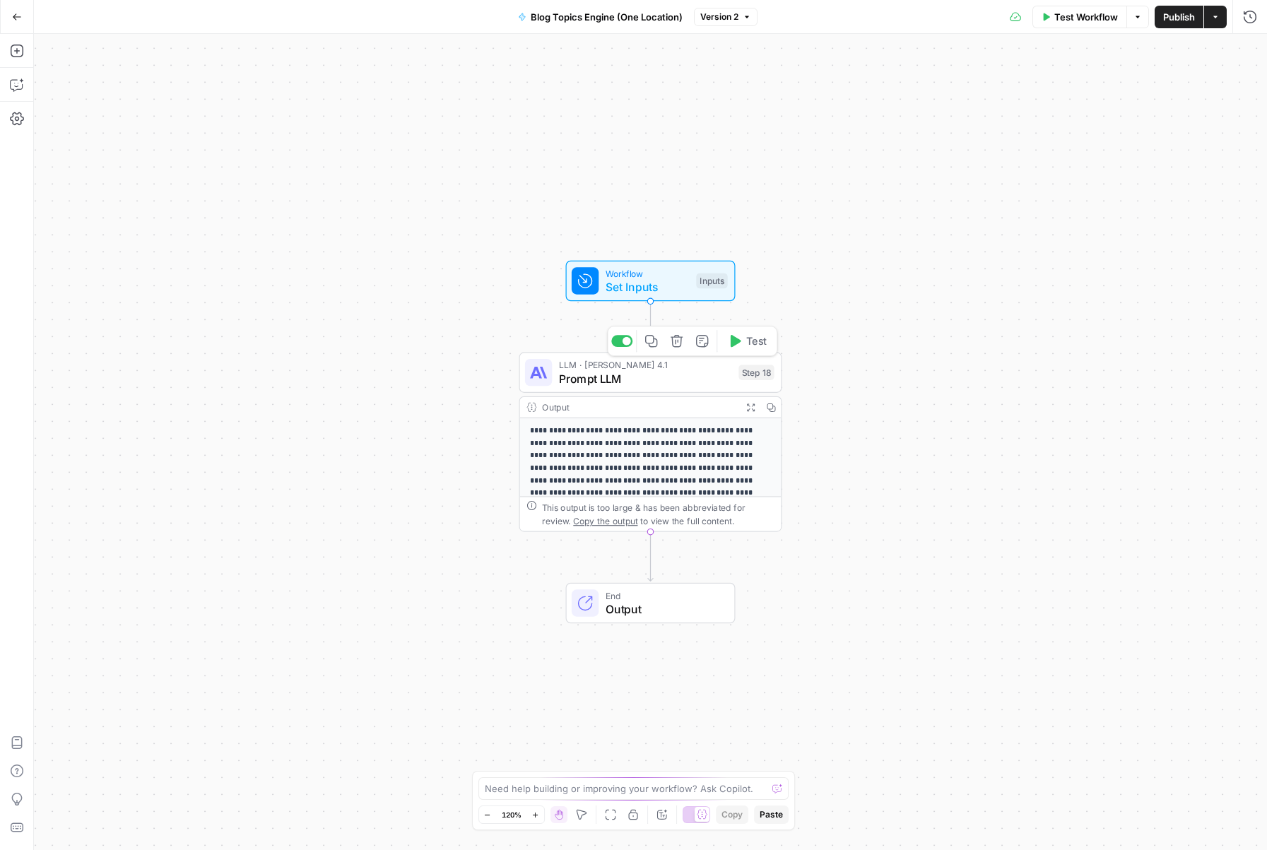
click at [646, 374] on span "Prompt LLM" at bounding box center [645, 378] width 173 height 17
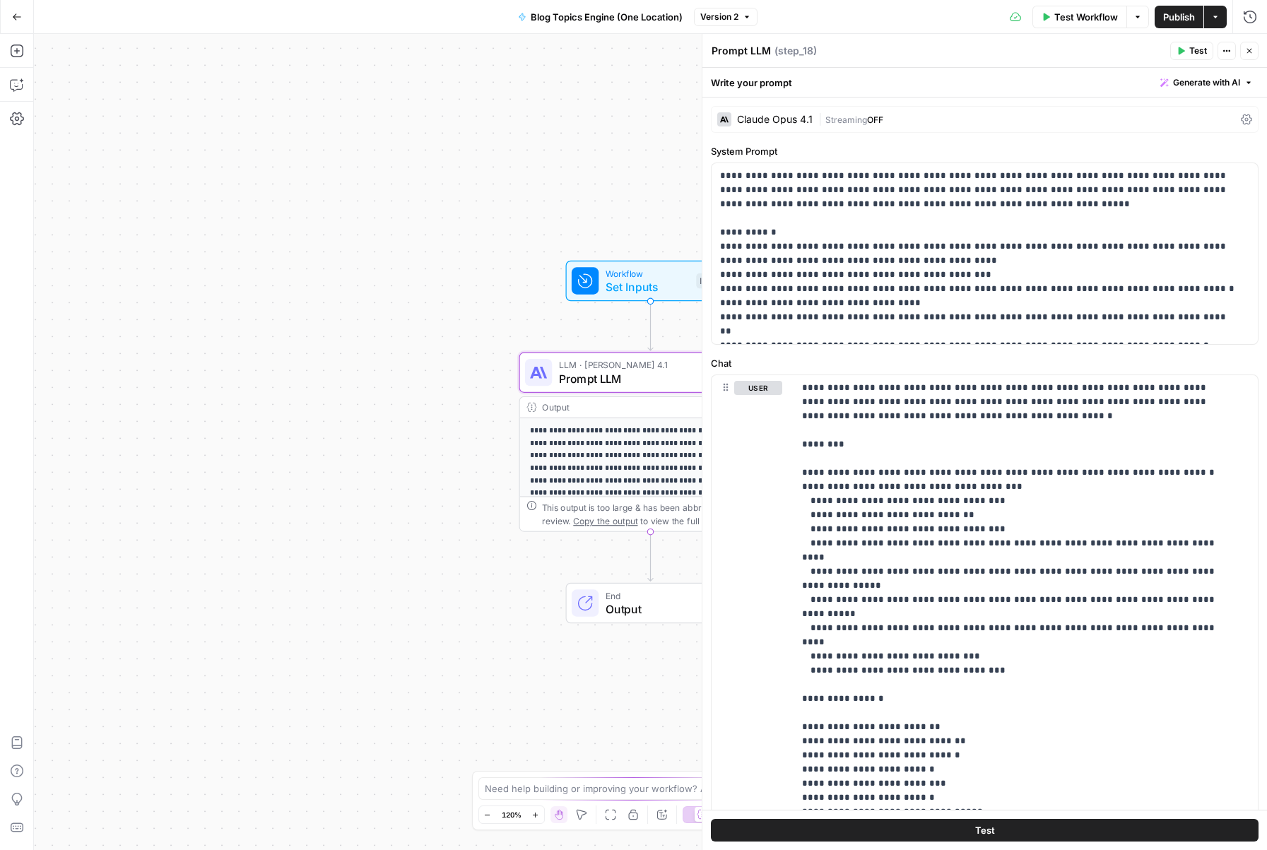
click at [797, 118] on div "Claude Opus 4.1" at bounding box center [775, 119] width 76 height 10
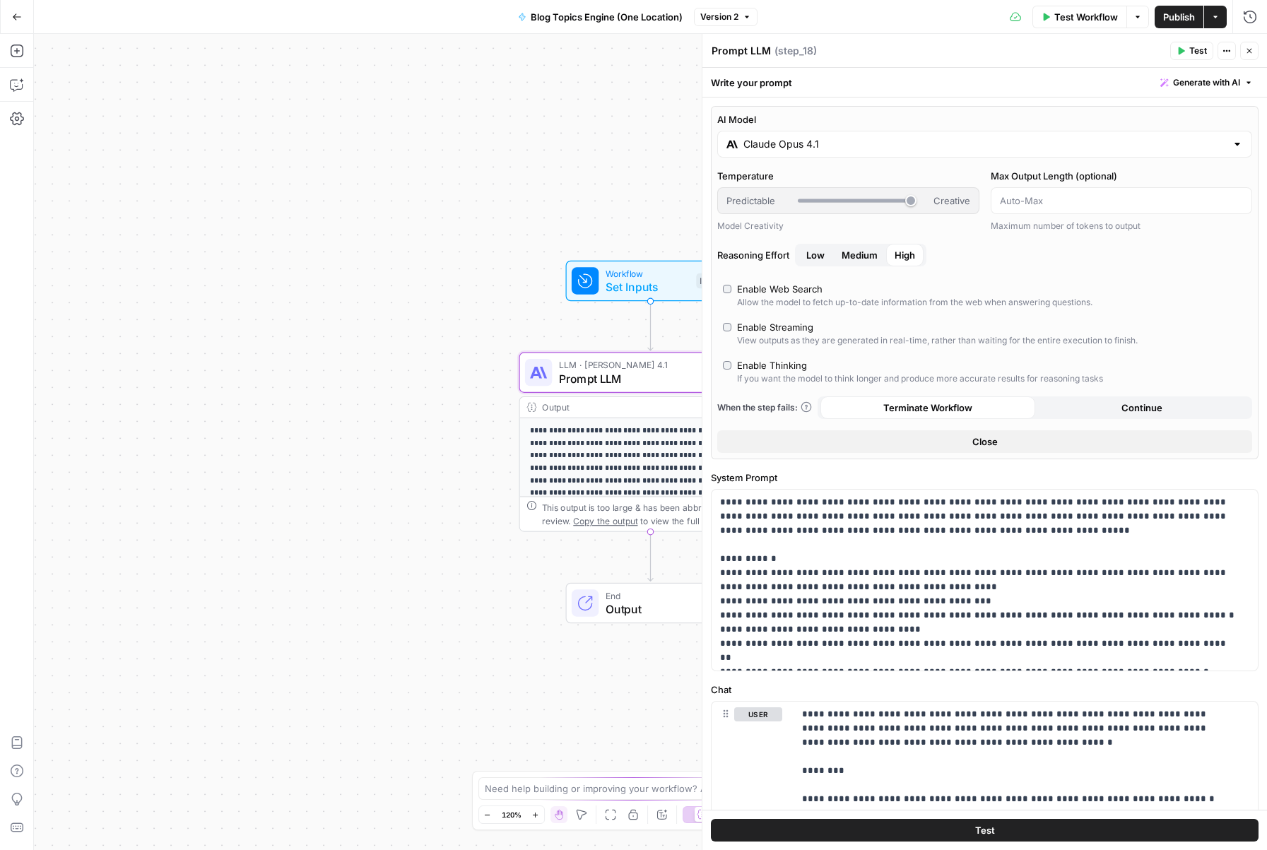
click at [807, 138] on input "Claude Opus 4.1" at bounding box center [984, 144] width 483 height 14
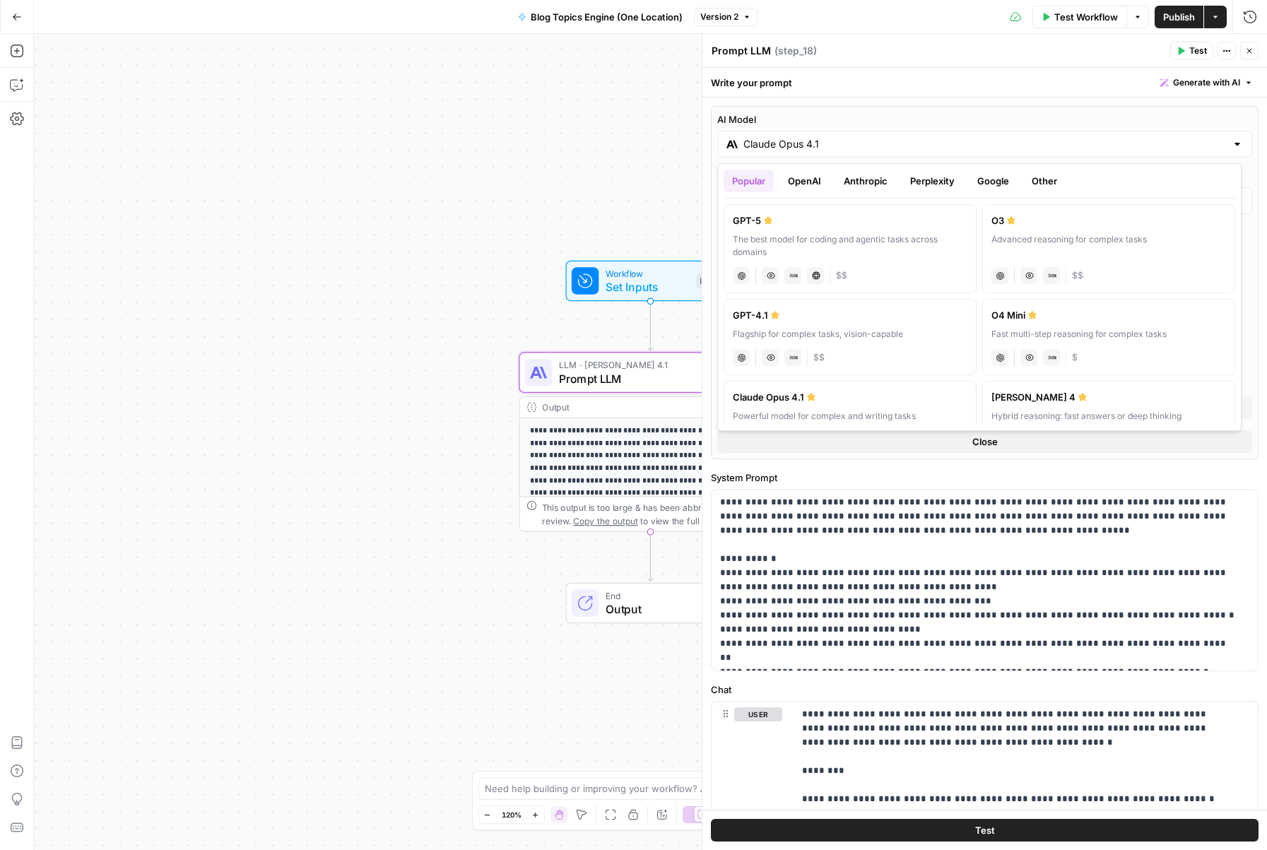
click at [873, 164] on div "Popular OpenAI Anthropic Perplexity Google Other GPT-5 The best model for codin…" at bounding box center [979, 297] width 524 height 268
click at [872, 170] on div "Popular OpenAI Anthropic Perplexity Google Other GPT-5 The best model for codin…" at bounding box center [979, 297] width 524 height 268
click at [871, 178] on button "Anthropic" at bounding box center [865, 181] width 61 height 23
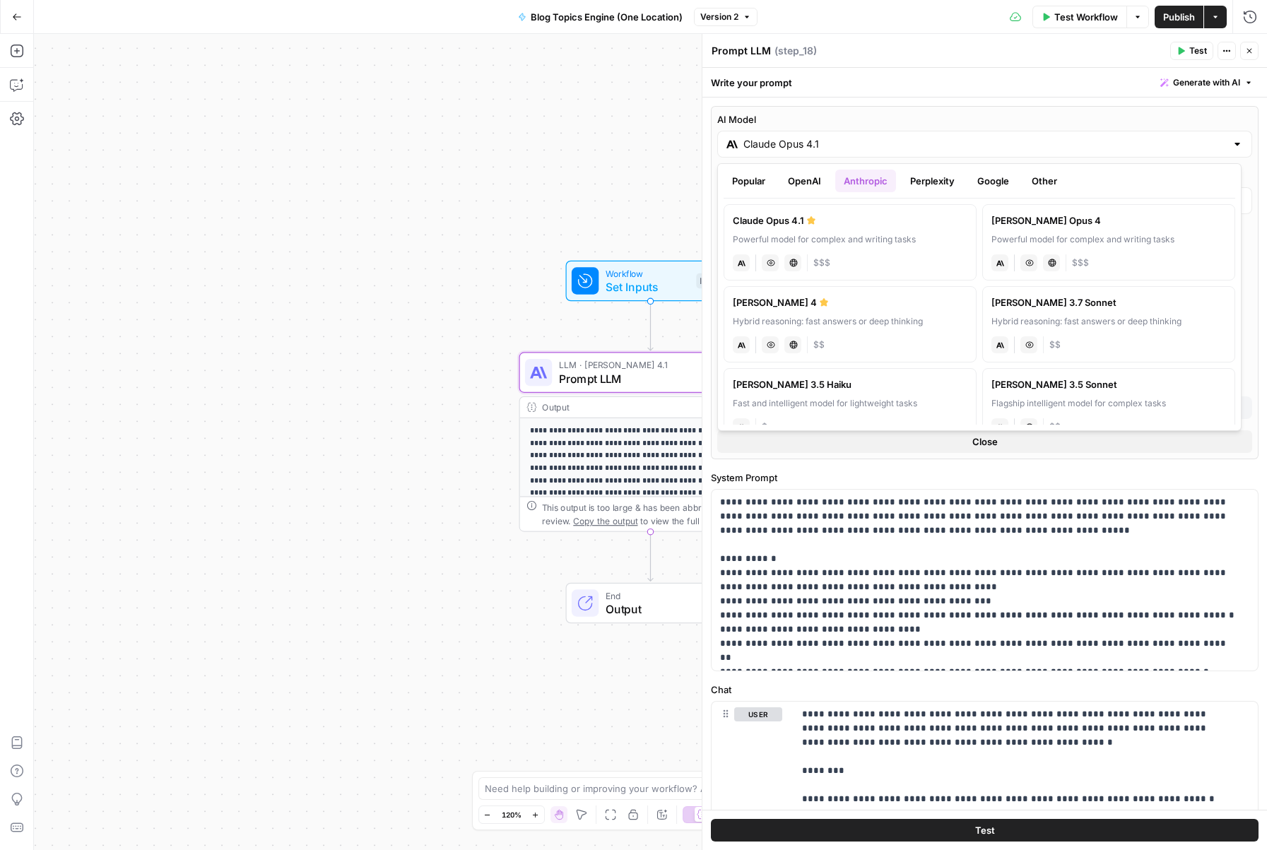
click at [1066, 217] on div "Claude Opus 4" at bounding box center [1108, 220] width 235 height 14
type input "Claude Opus 4"
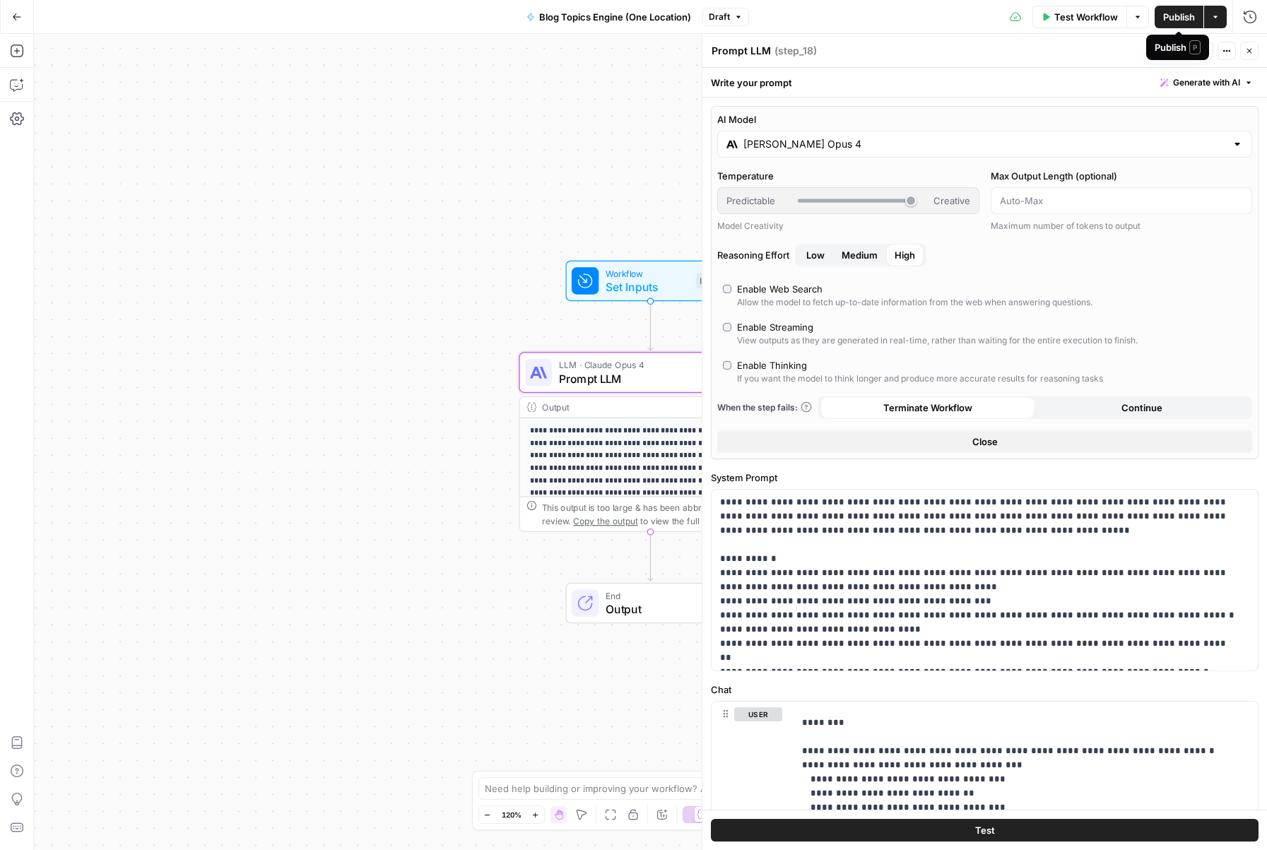
click at [1173, 14] on span "Publish" at bounding box center [1179, 17] width 32 height 14
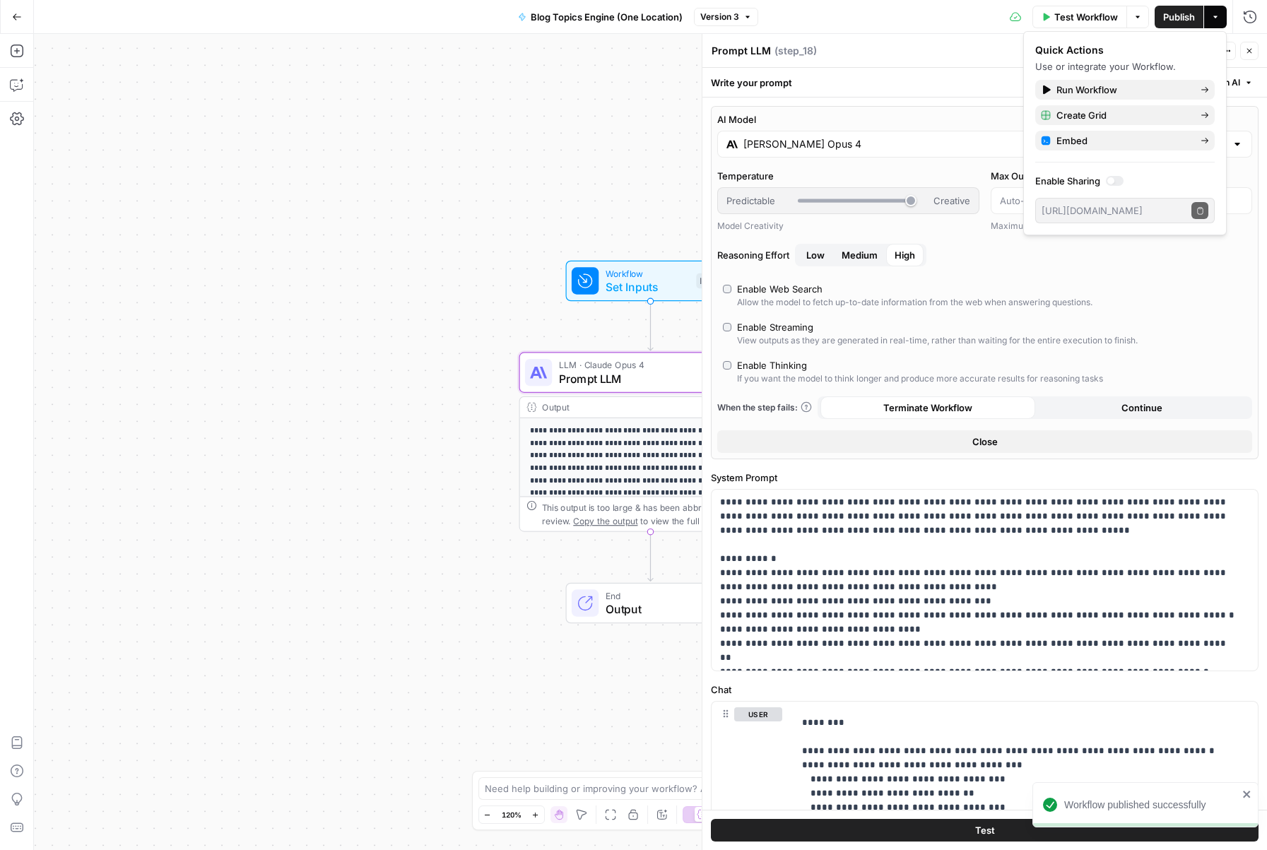
click at [853, 18] on div "Test Workflow Options Publish Actions Run History" at bounding box center [1012, 16] width 509 height 33
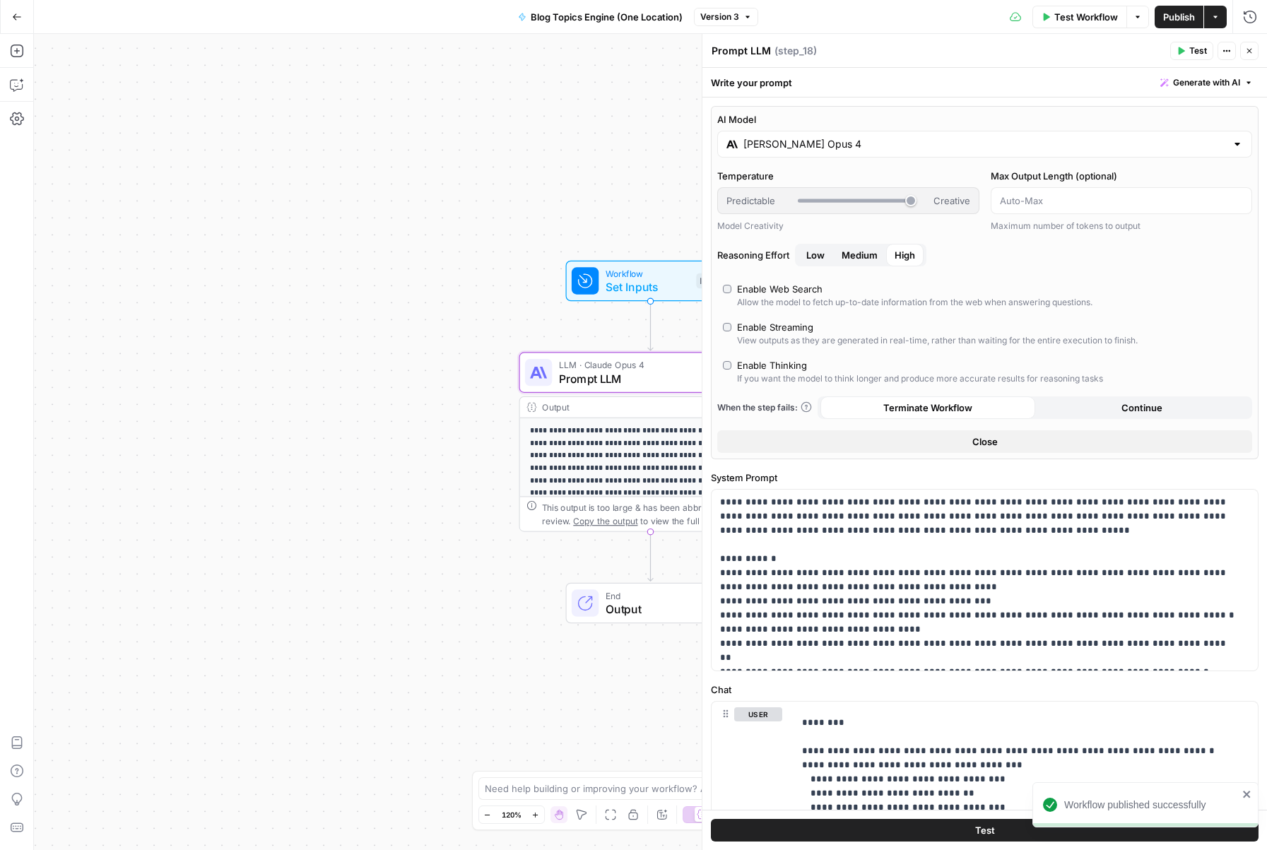
click at [916, 8] on div "Test Workflow Options Publish Actions Run History" at bounding box center [1012, 16] width 509 height 33
click at [23, 13] on button "Go Back" at bounding box center [16, 16] width 25 height 25
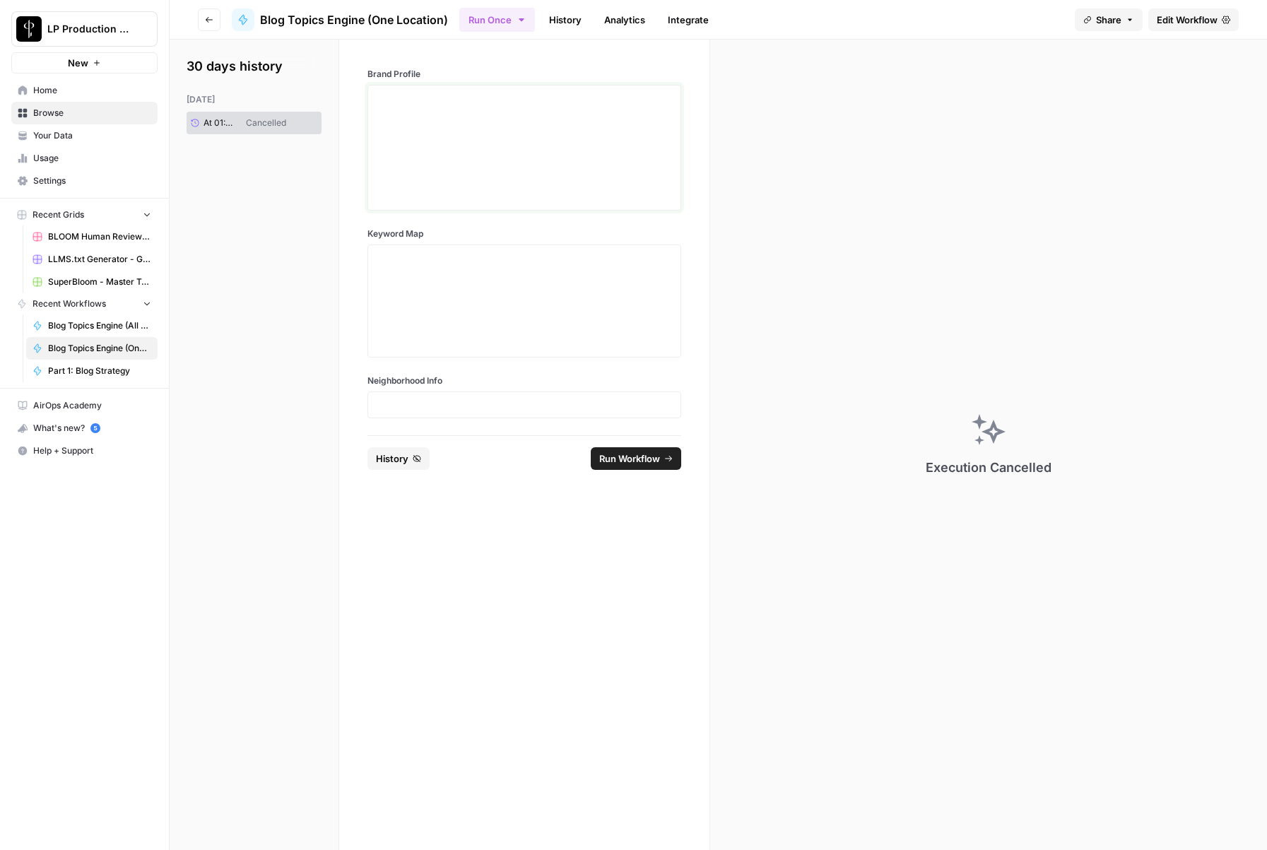
click at [476, 119] on div at bounding box center [524, 147] width 295 height 113
click at [450, 280] on textarea "Keyword Map" at bounding box center [524, 301] width 295 height 100
paste textarea "{ "output": [ { "Target URL": "https://gingermartin.com/", "Target Keyword": "s…"
type textarea "{ "output": [ { "Target URL": "https://gingermartin.com/", "Target Keyword": "s…"
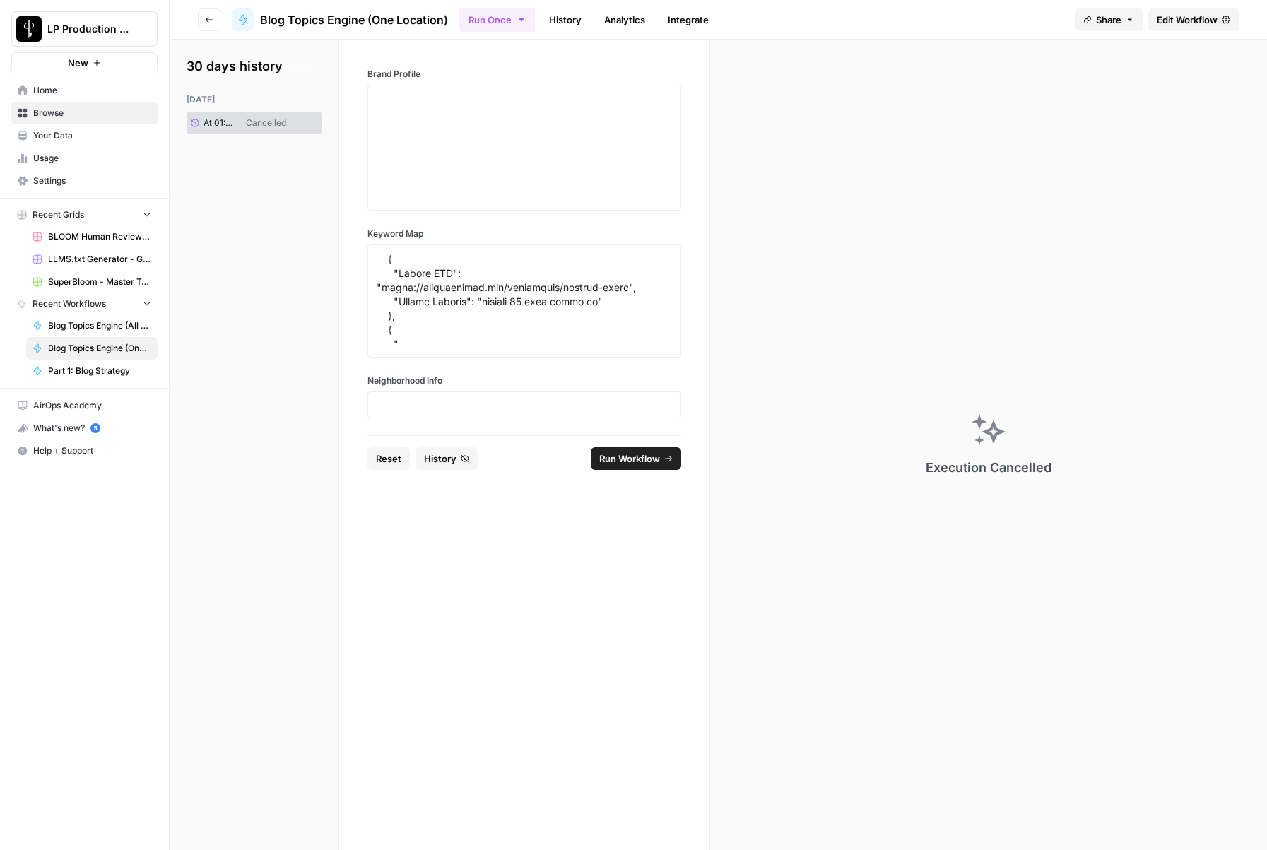
click at [418, 71] on label "Brand Profile" at bounding box center [524, 74] width 314 height 13
click at [415, 107] on div at bounding box center [524, 147] width 295 height 113
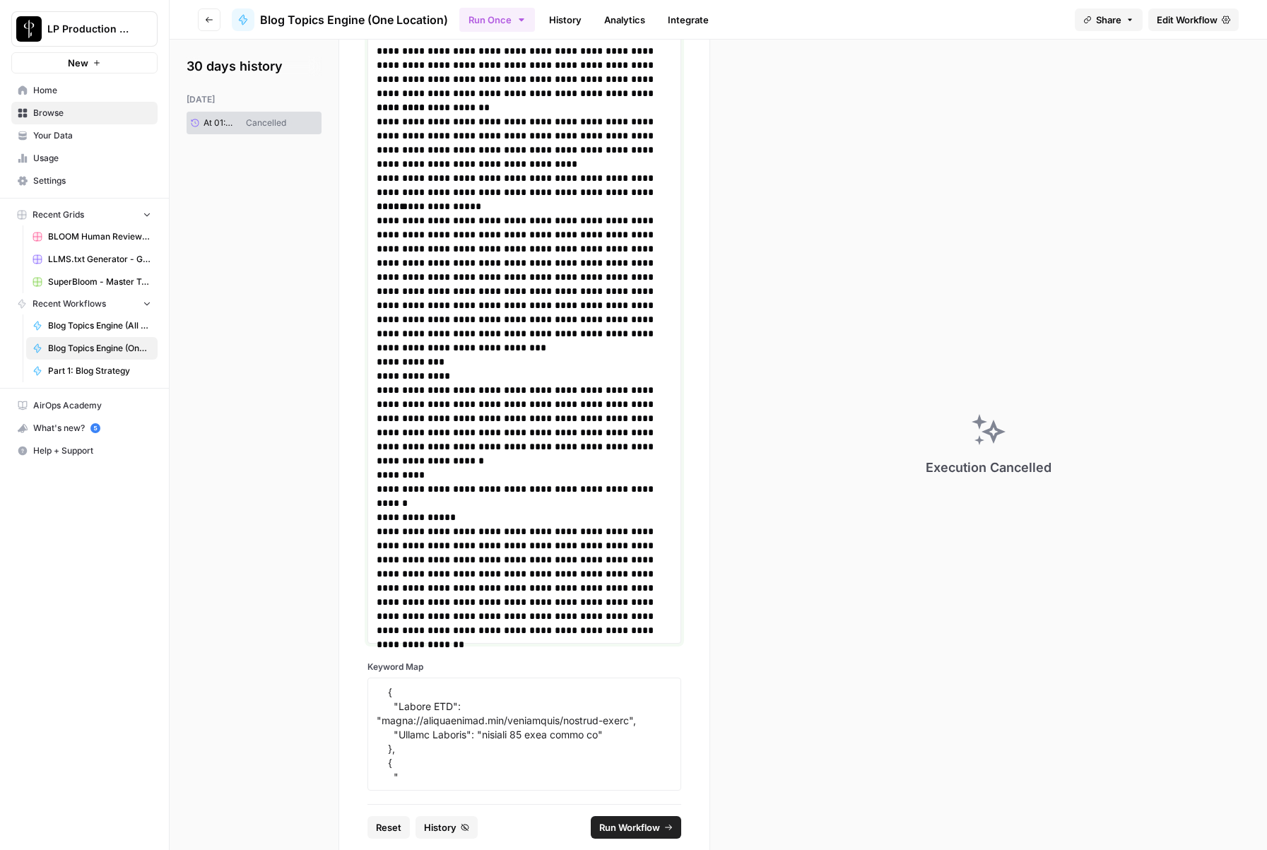
scroll to position [1002, 0]
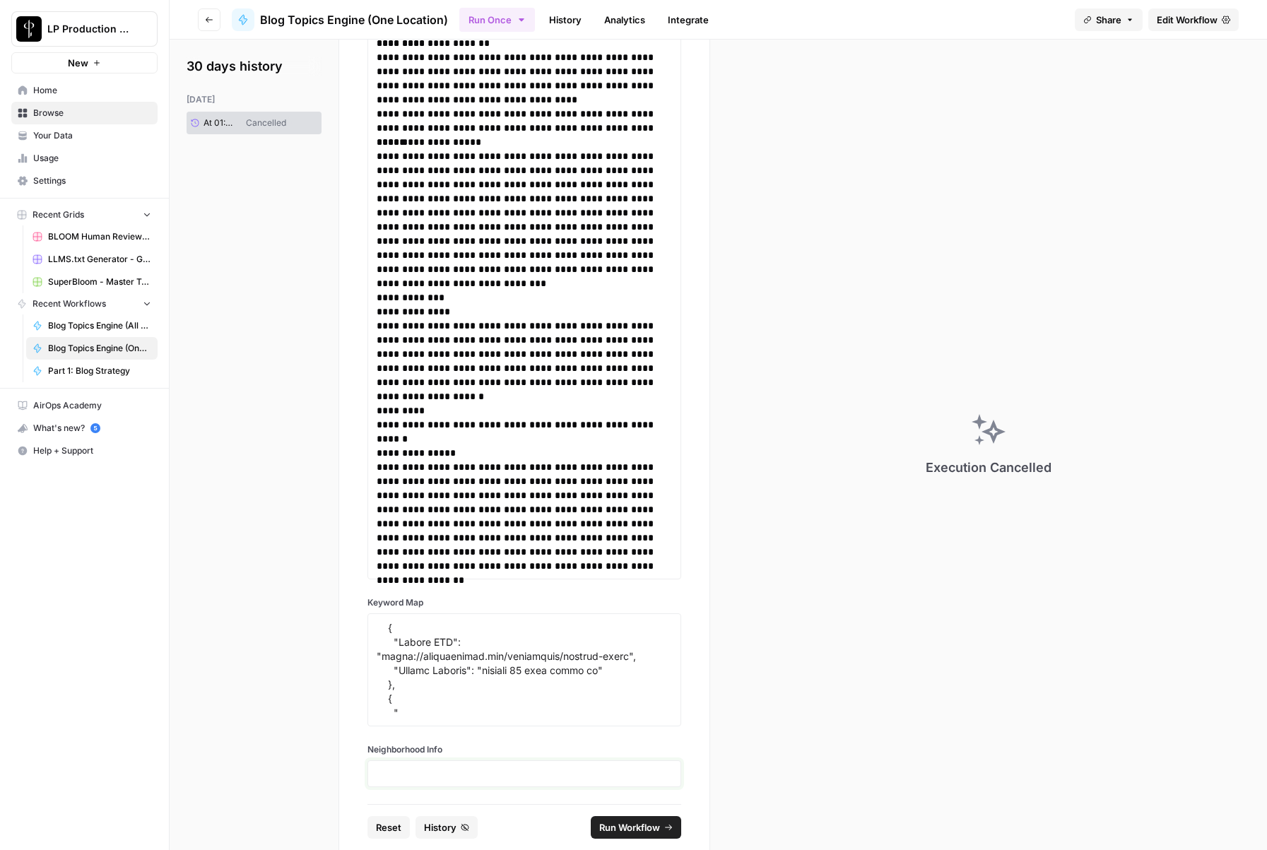
click at [424, 778] on p at bounding box center [524, 774] width 295 height 14
click at [622, 829] on span "Run Workflow" at bounding box center [629, 827] width 61 height 14
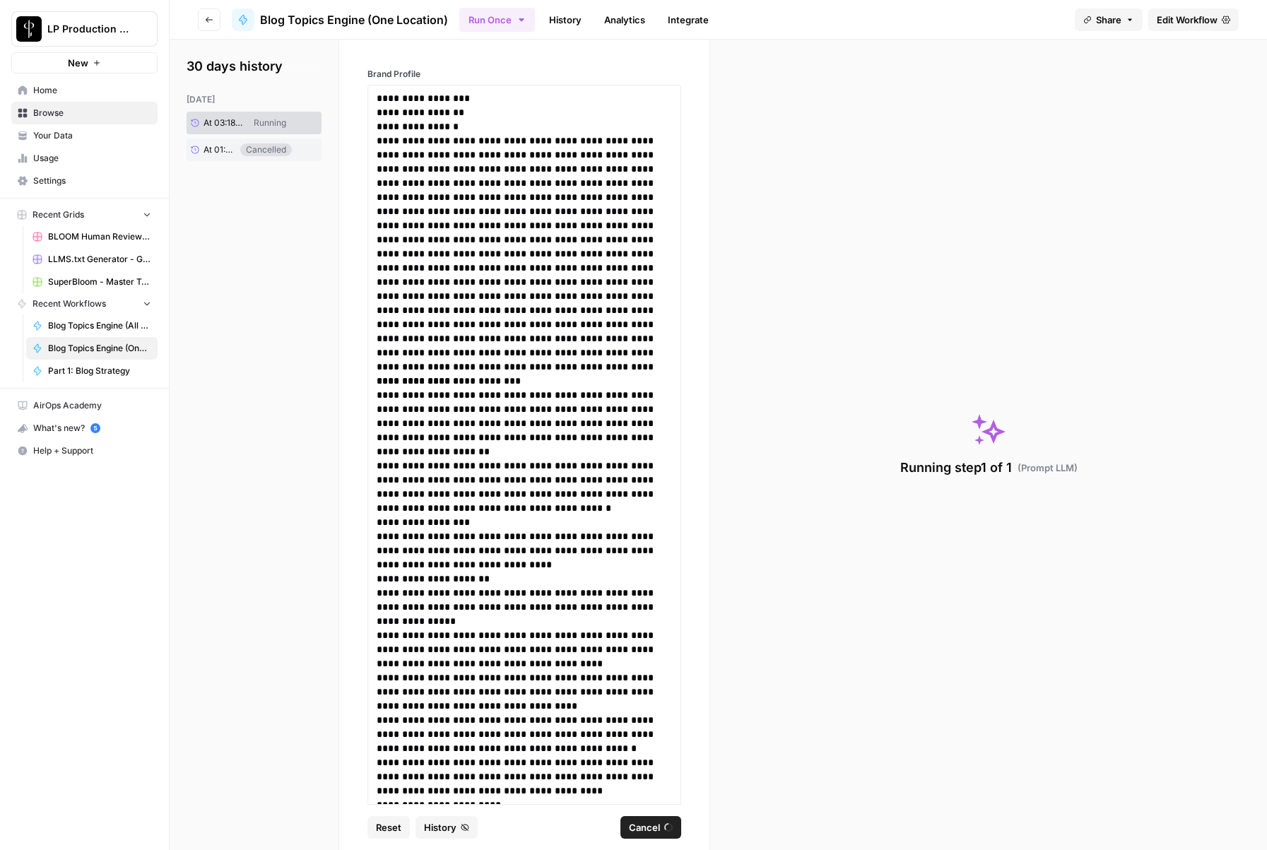
click at [449, 837] on button "History" at bounding box center [446, 827] width 62 height 23
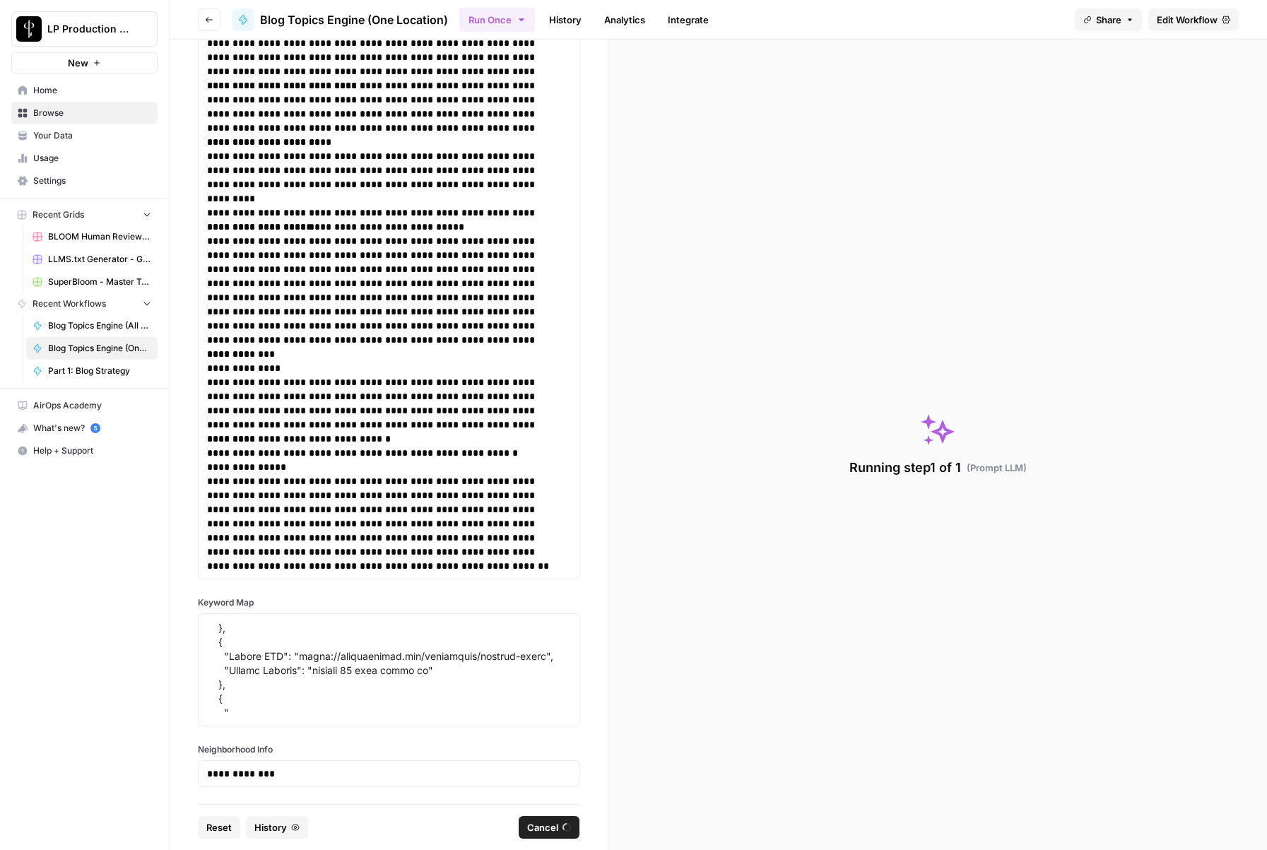
scroll to position [25349, 0]
click at [585, 489] on div "**********" at bounding box center [389, 422] width 438 height 764
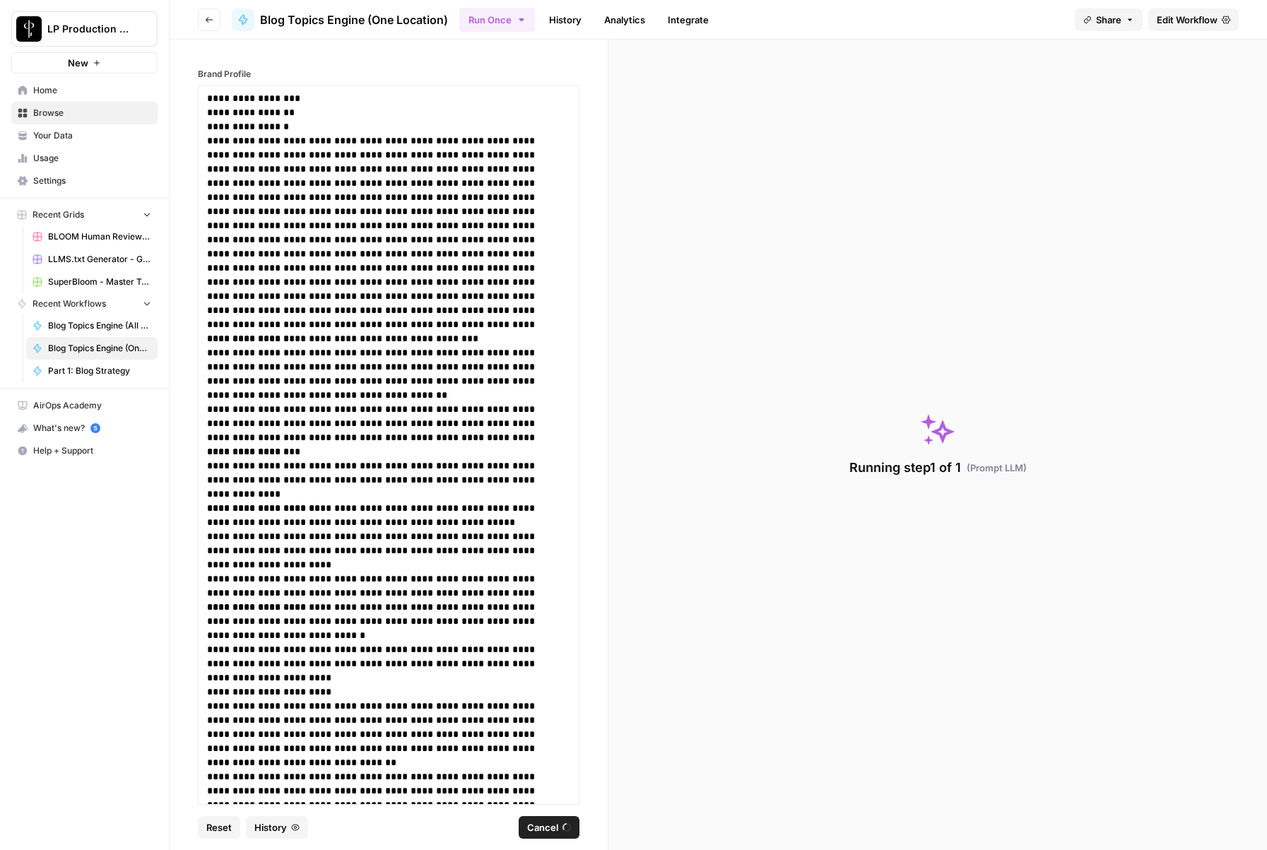
scroll to position [72, 0]
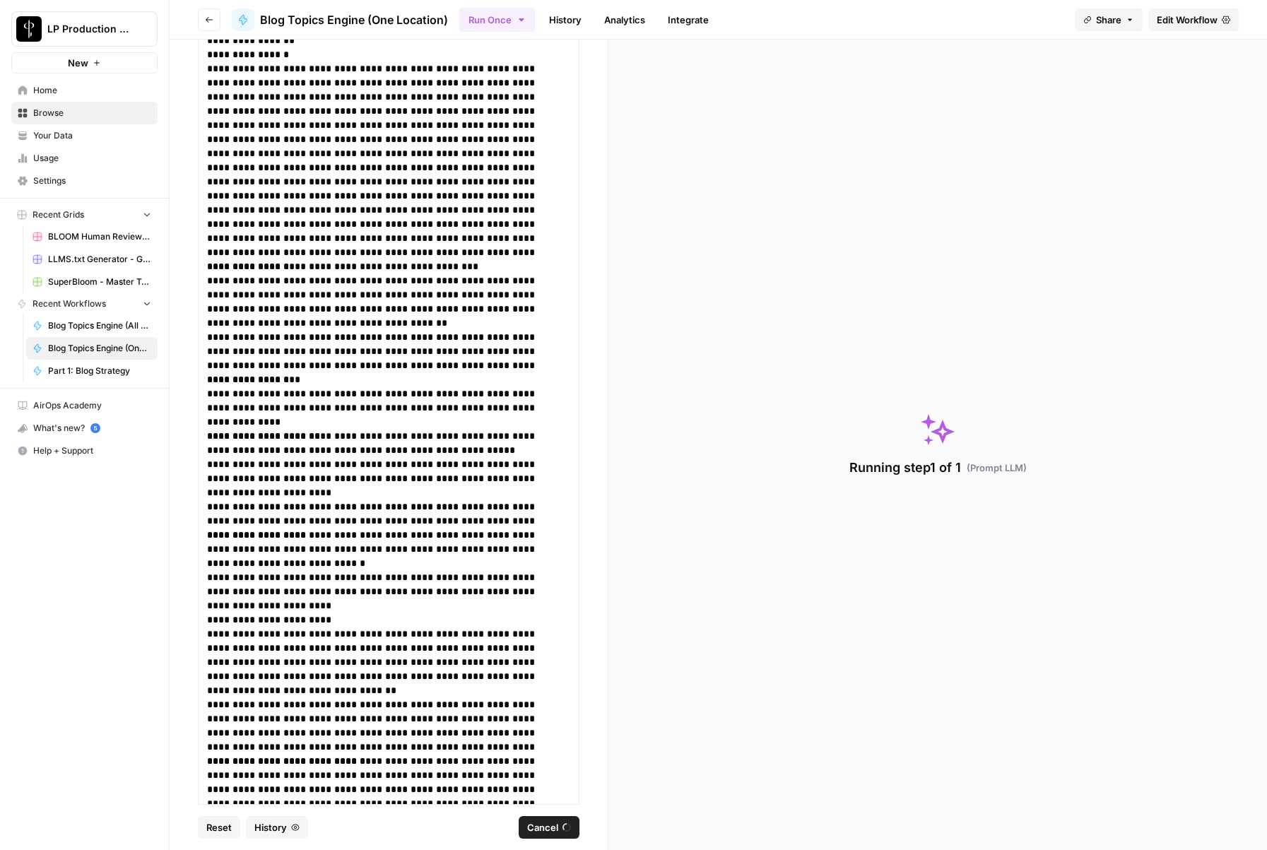
click at [815, 20] on div "Run Once History Analytics Integrate" at bounding box center [761, 20] width 604 height 28
click at [974, 17] on div "Run Once History Analytics Integrate" at bounding box center [761, 20] width 604 height 28
